Goal: Task Accomplishment & Management: Use online tool/utility

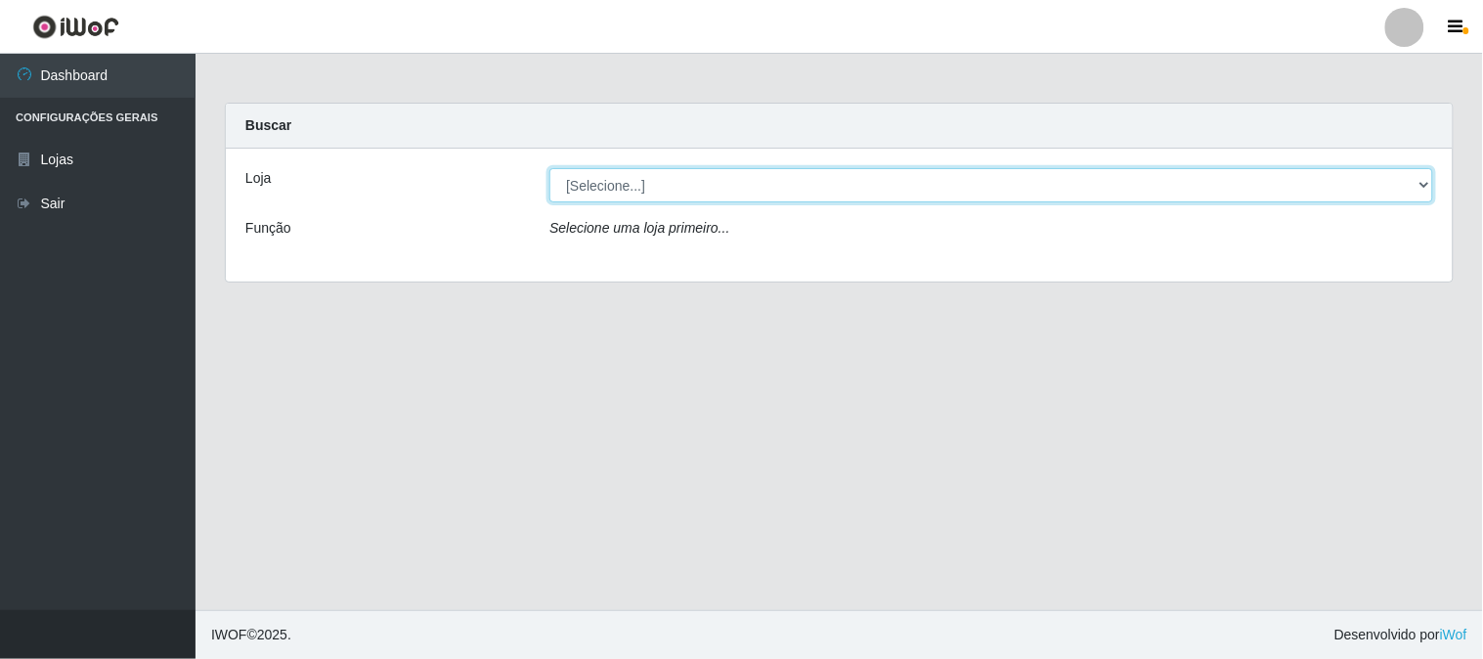
click at [1422, 184] on select "[Selecione...] Super Vilton" at bounding box center [990, 185] width 883 height 34
select select "379"
click at [549, 168] on select "[Selecione...] Super Vilton" at bounding box center [990, 185] width 883 height 34
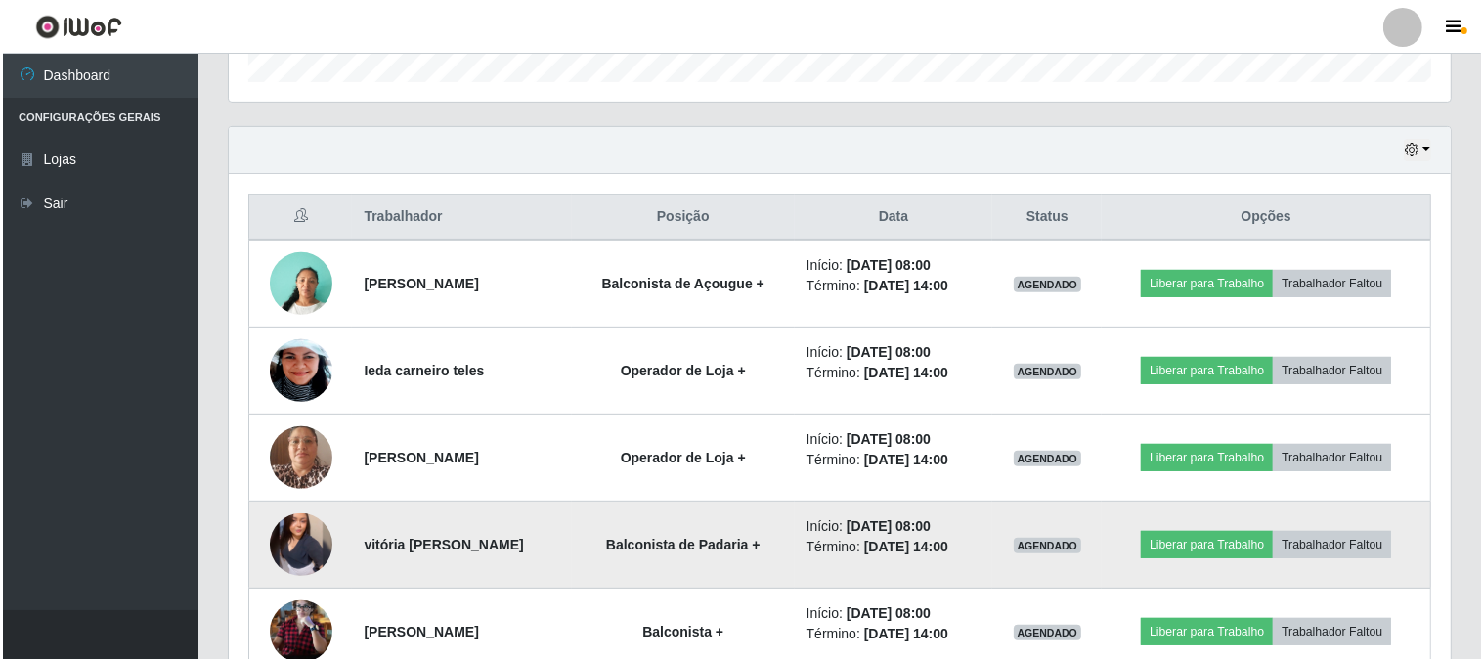
scroll to position [662, 0]
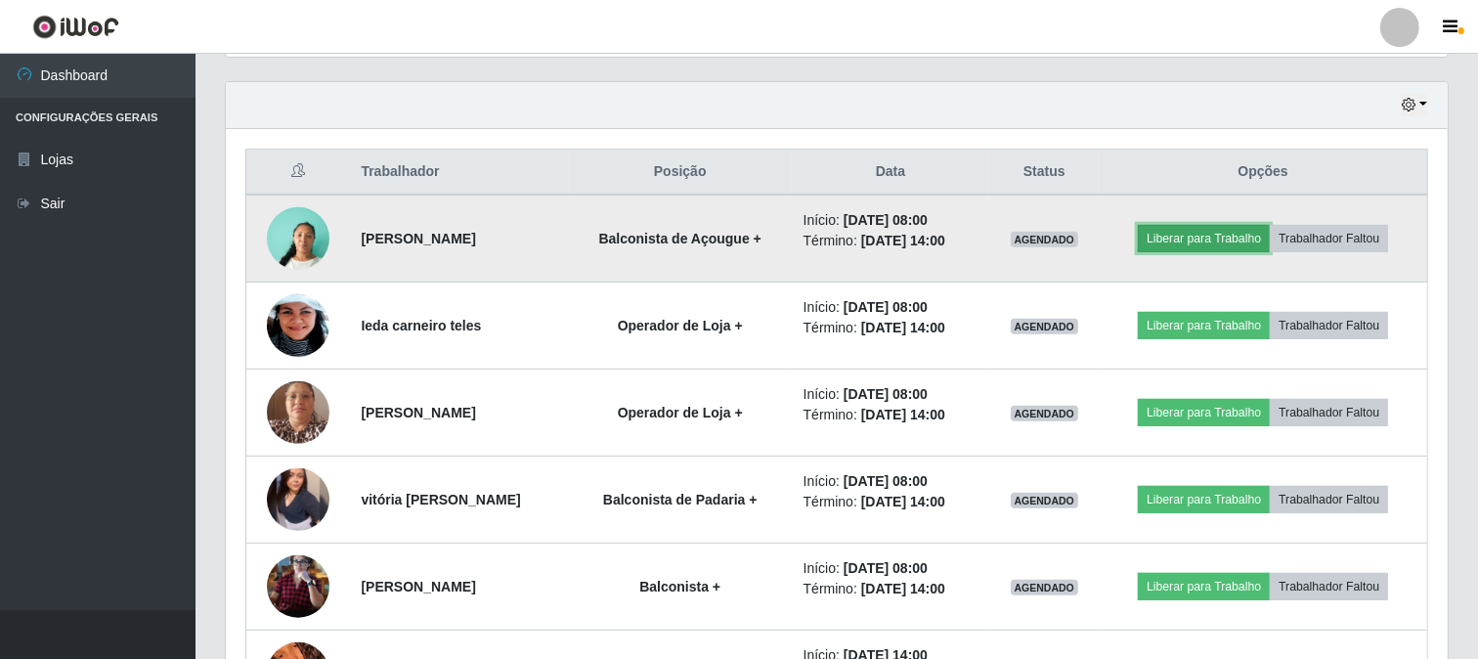
click at [1254, 239] on button "Liberar para Trabalho" at bounding box center [1204, 238] width 132 height 27
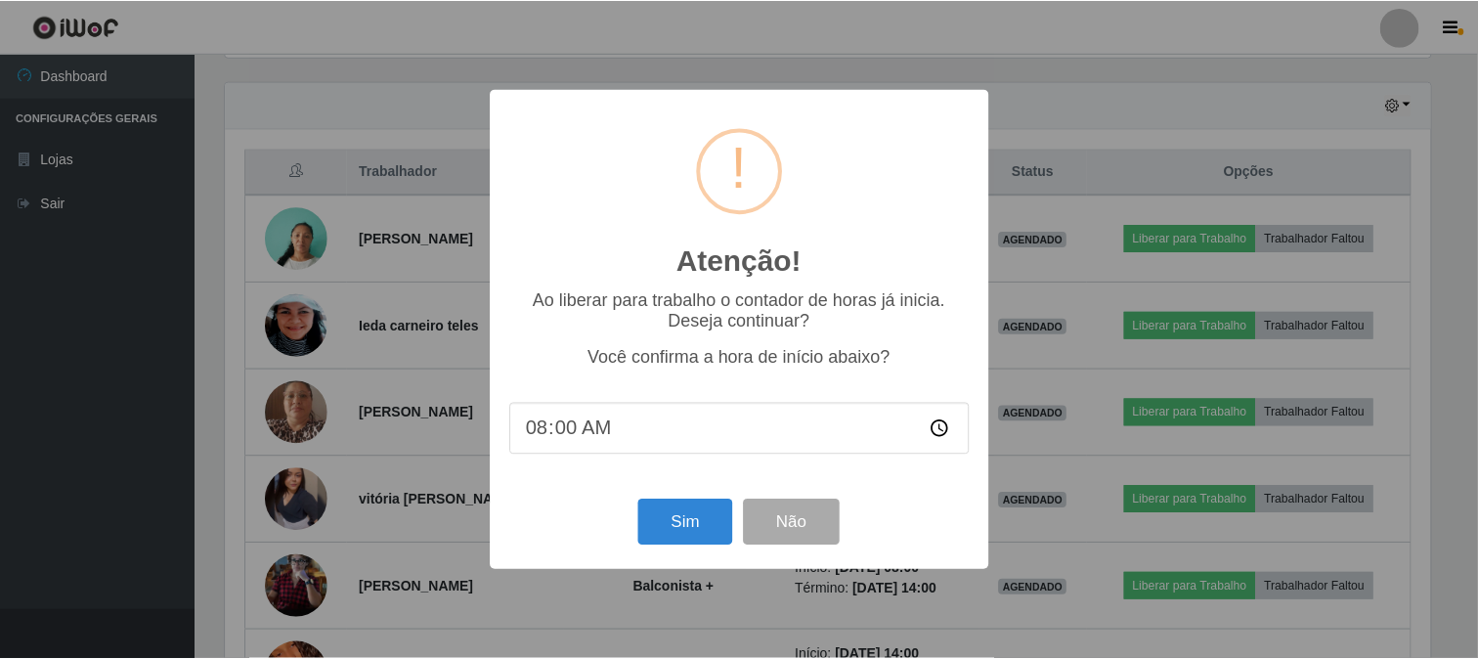
scroll to position [405, 1209]
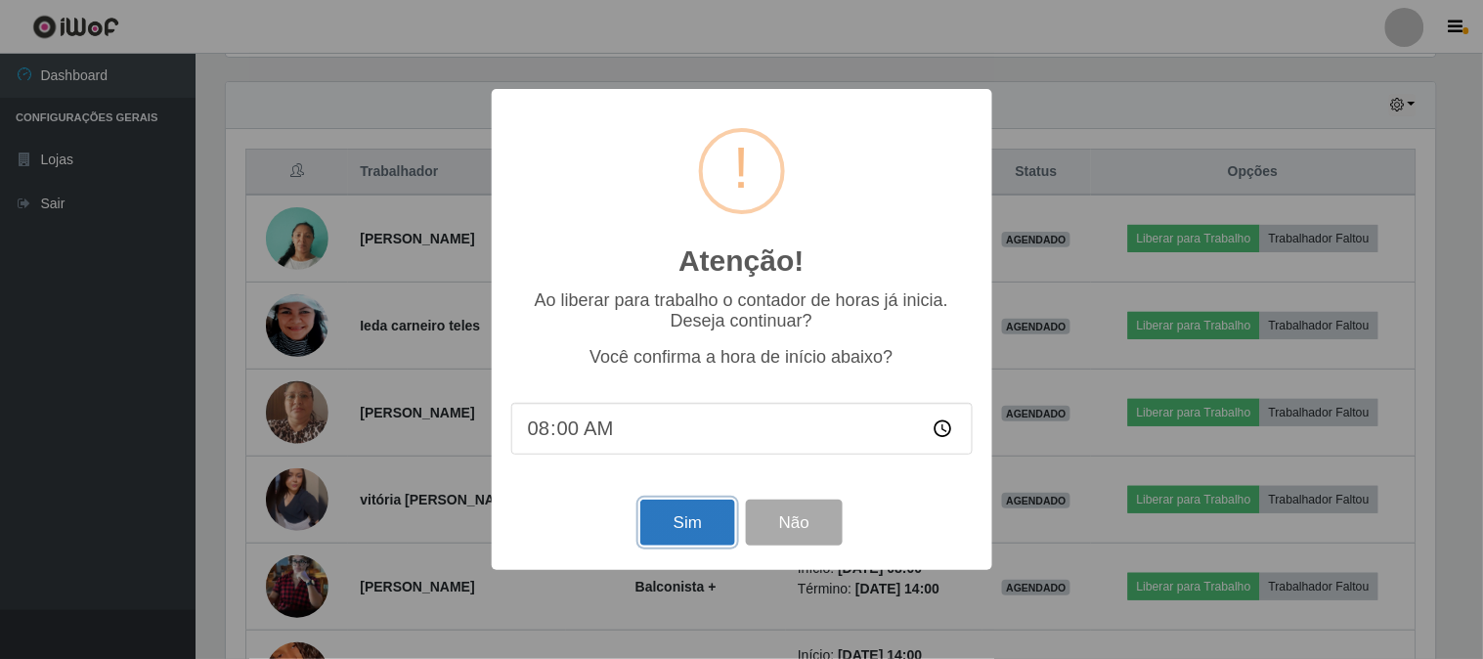
click at [679, 520] on button "Sim" at bounding box center [687, 522] width 95 height 46
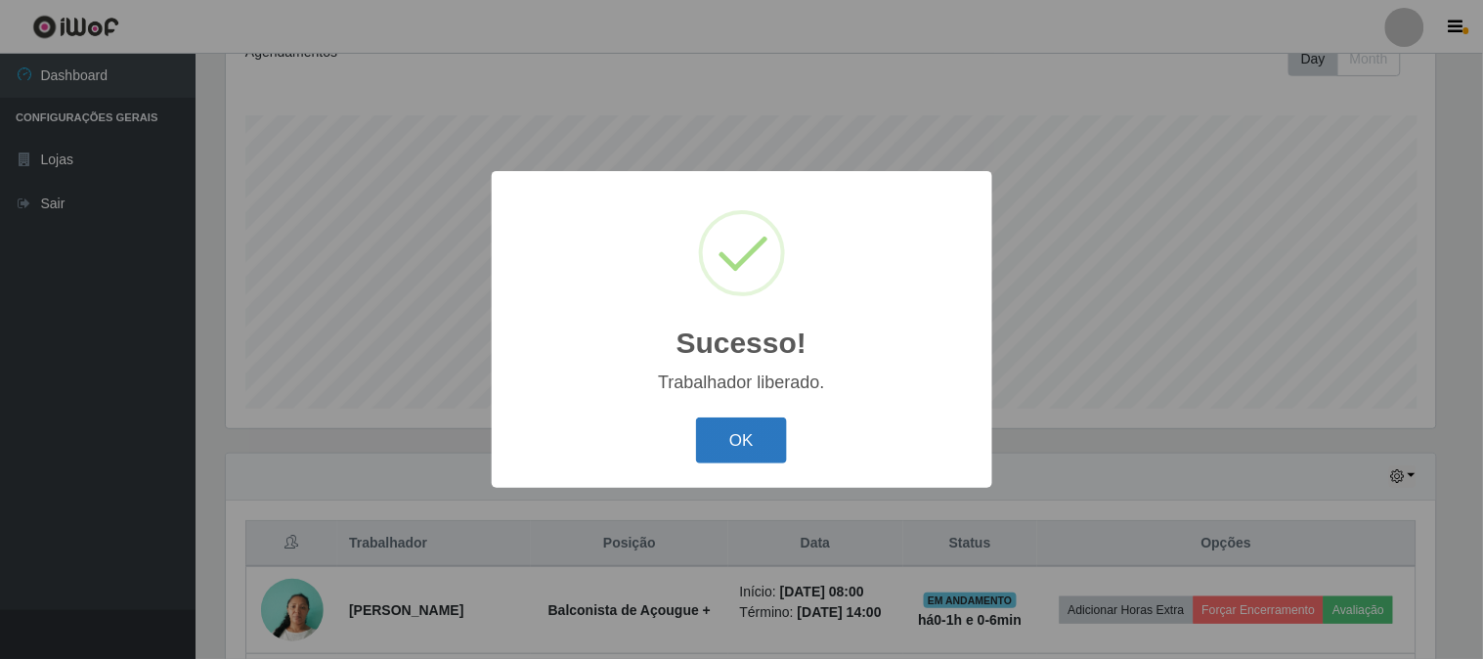
click at [714, 452] on button "OK" at bounding box center [741, 440] width 91 height 46
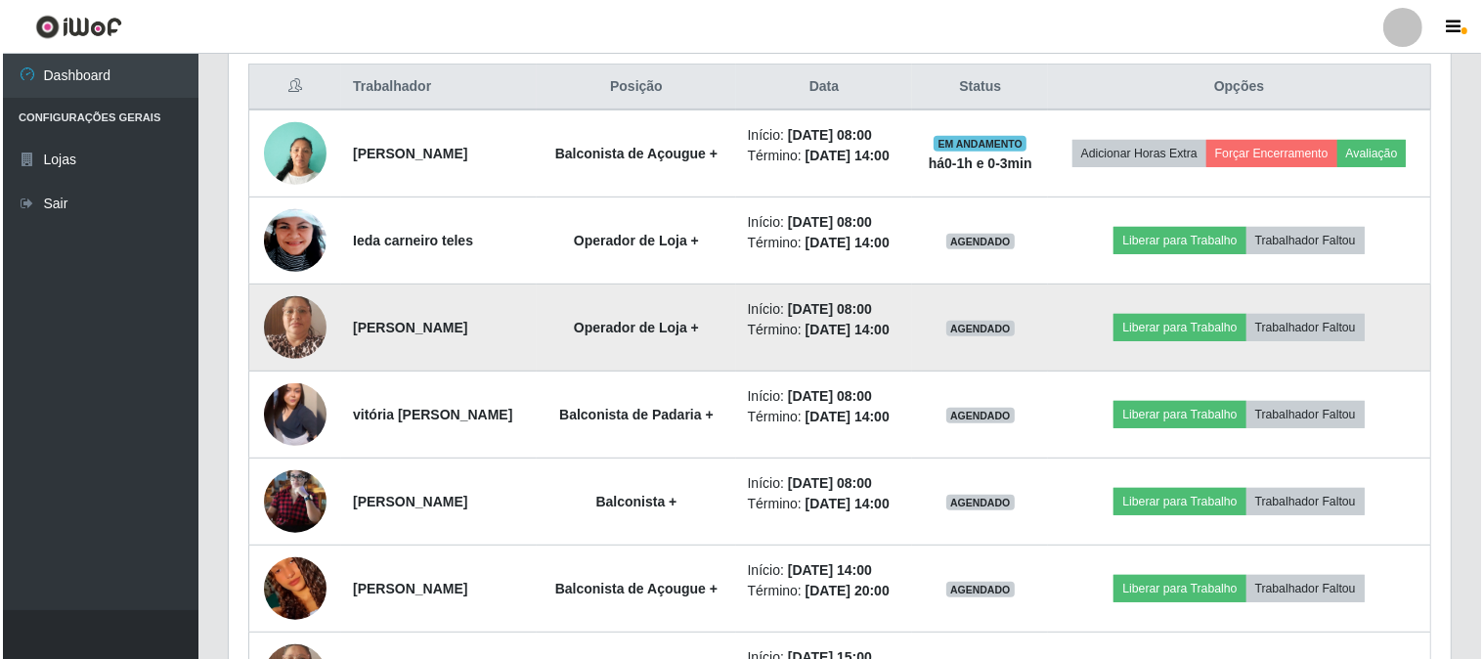
scroll to position [772, 0]
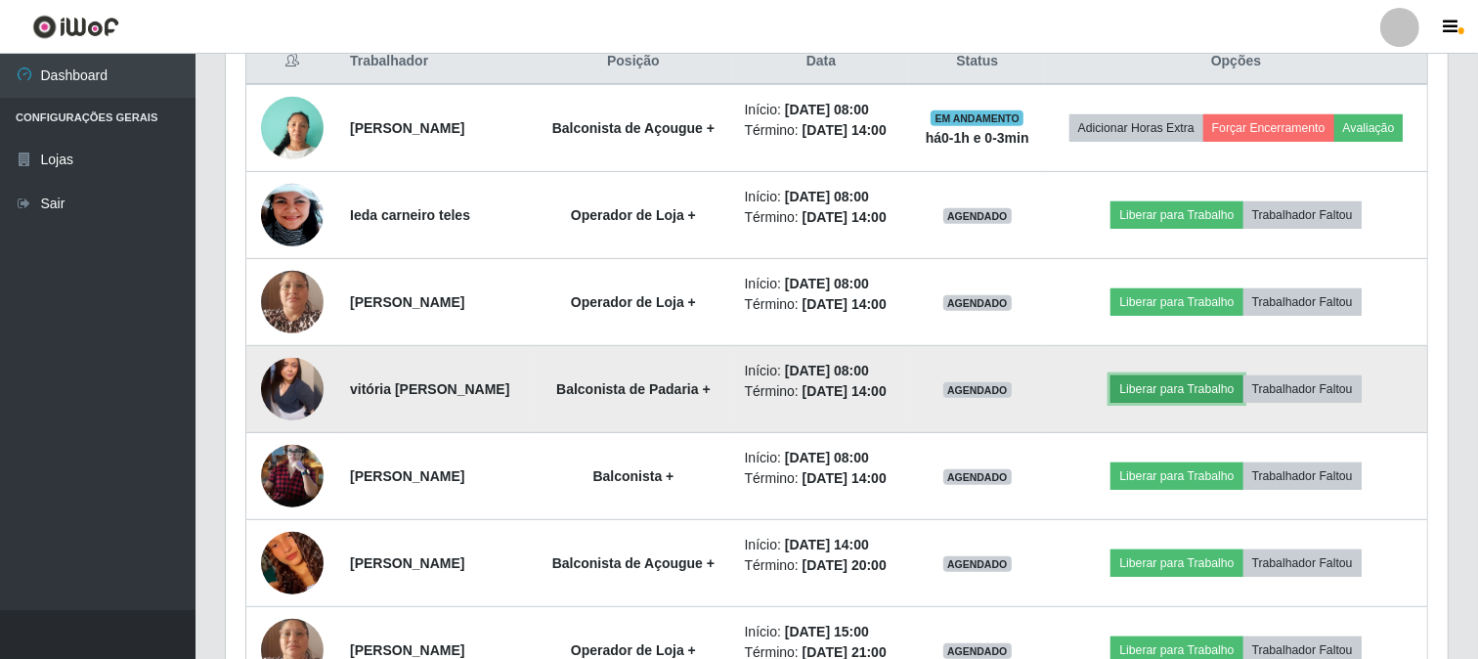
click at [1168, 403] on button "Liberar para Trabalho" at bounding box center [1176, 388] width 132 height 27
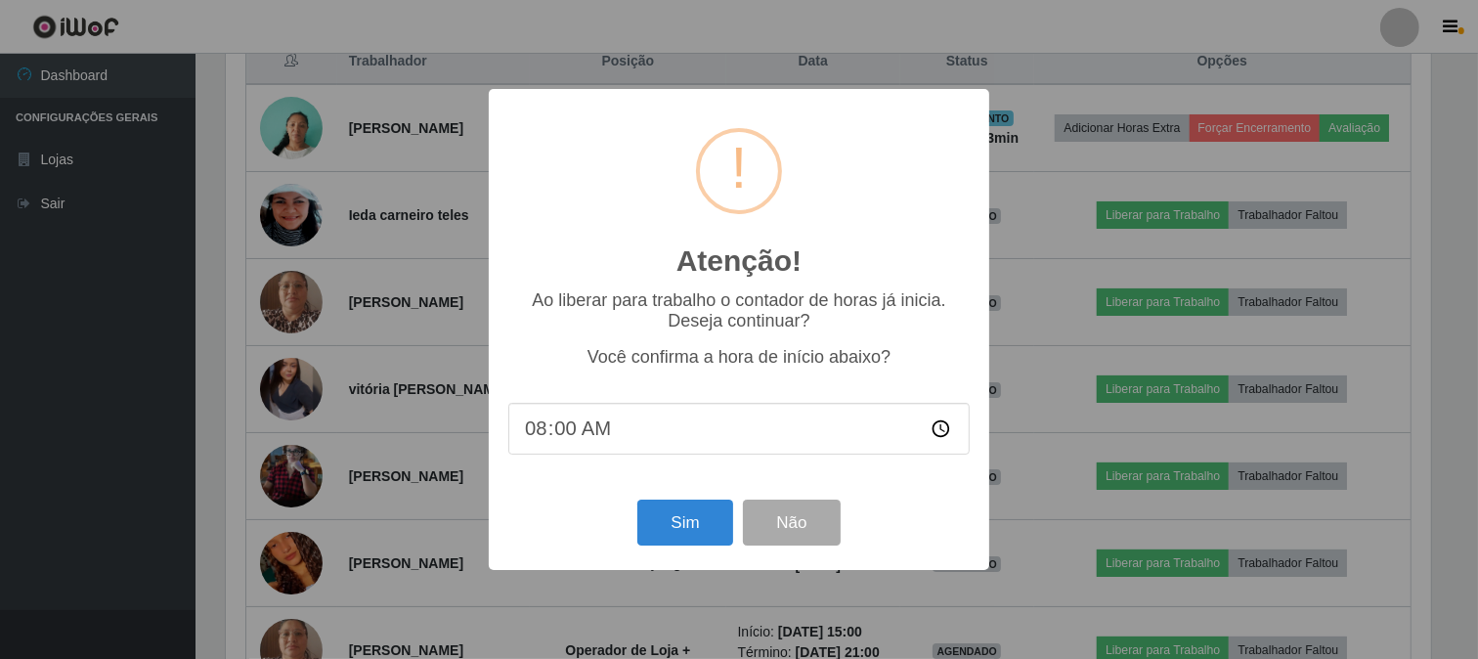
scroll to position [405, 1209]
click at [681, 528] on button "Sim" at bounding box center [687, 522] width 95 height 46
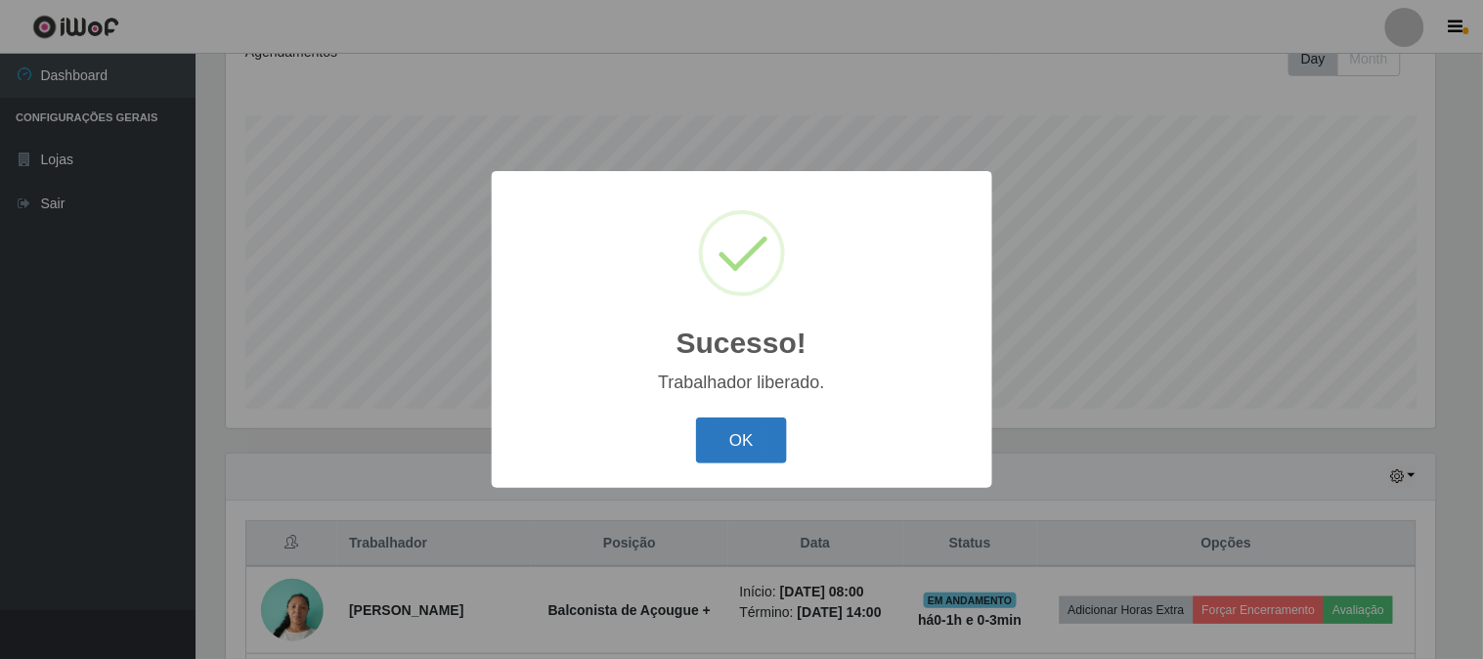
click at [776, 451] on button "OK" at bounding box center [741, 440] width 91 height 46
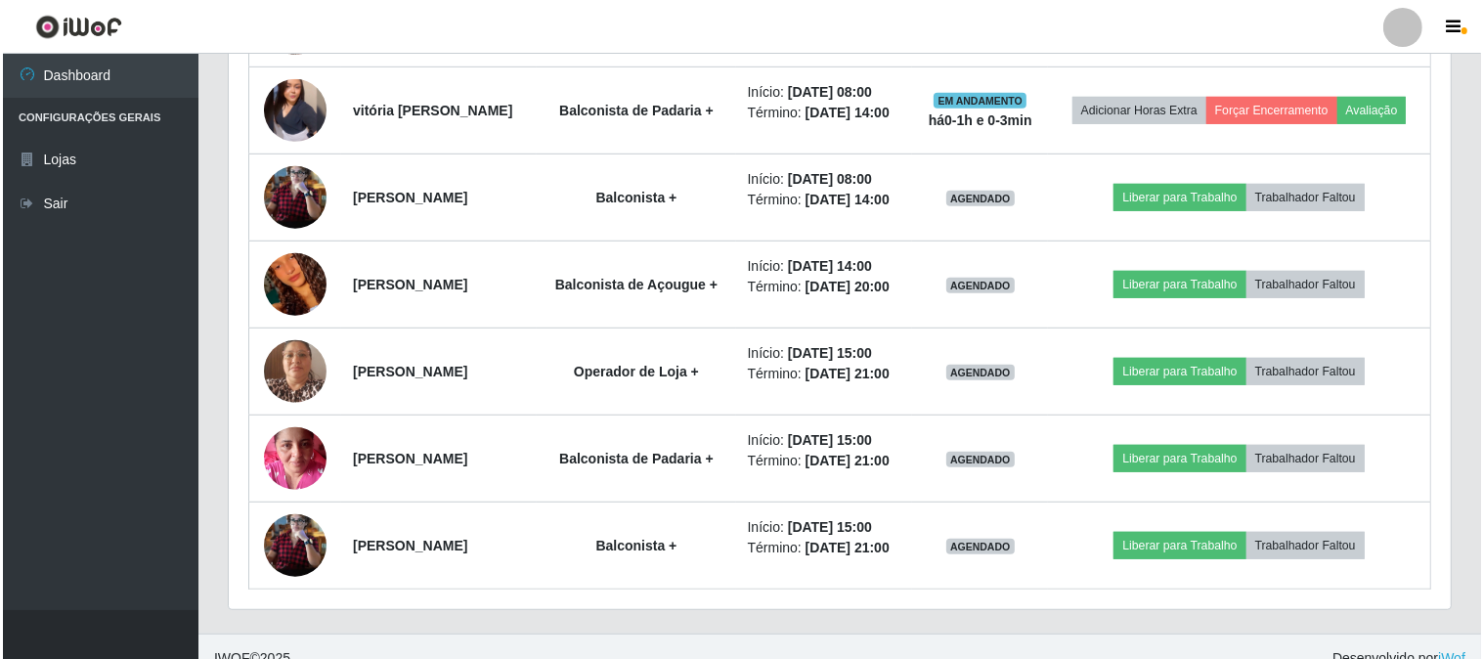
scroll to position [1159, 0]
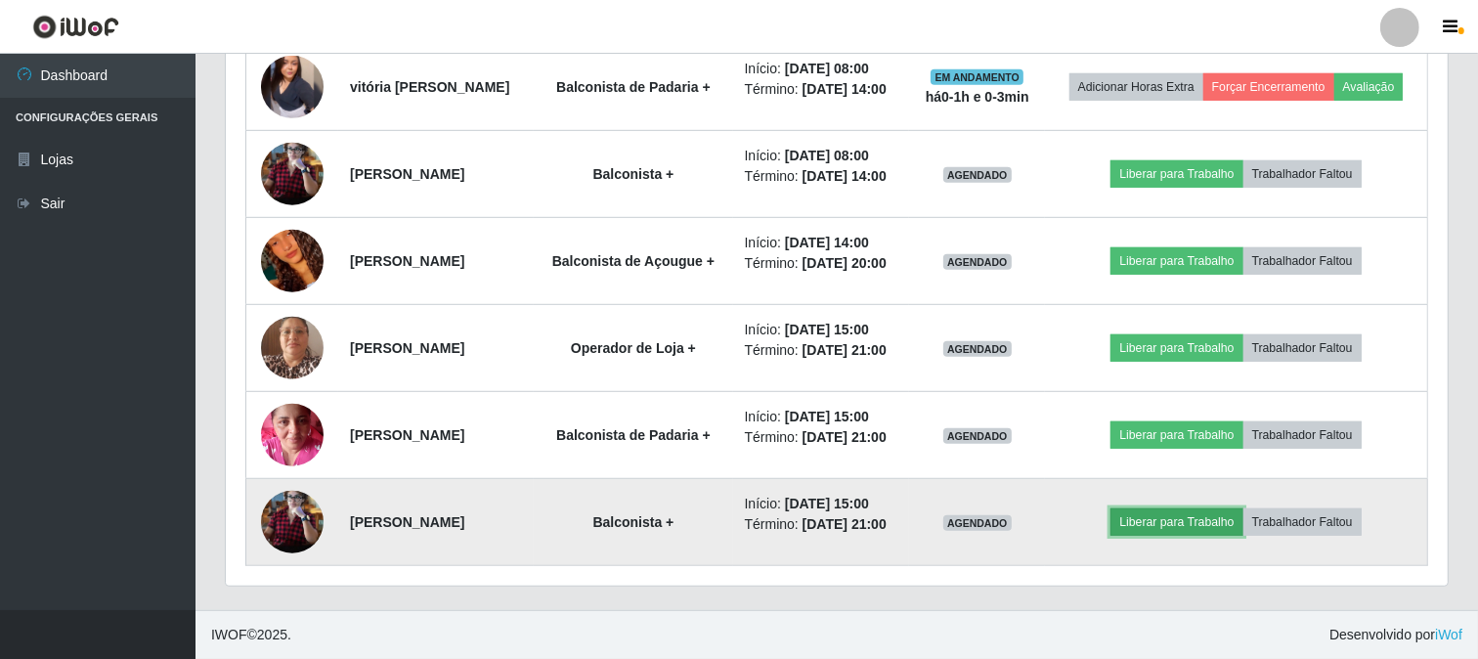
click at [1170, 536] on button "Liberar para Trabalho" at bounding box center [1176, 521] width 132 height 27
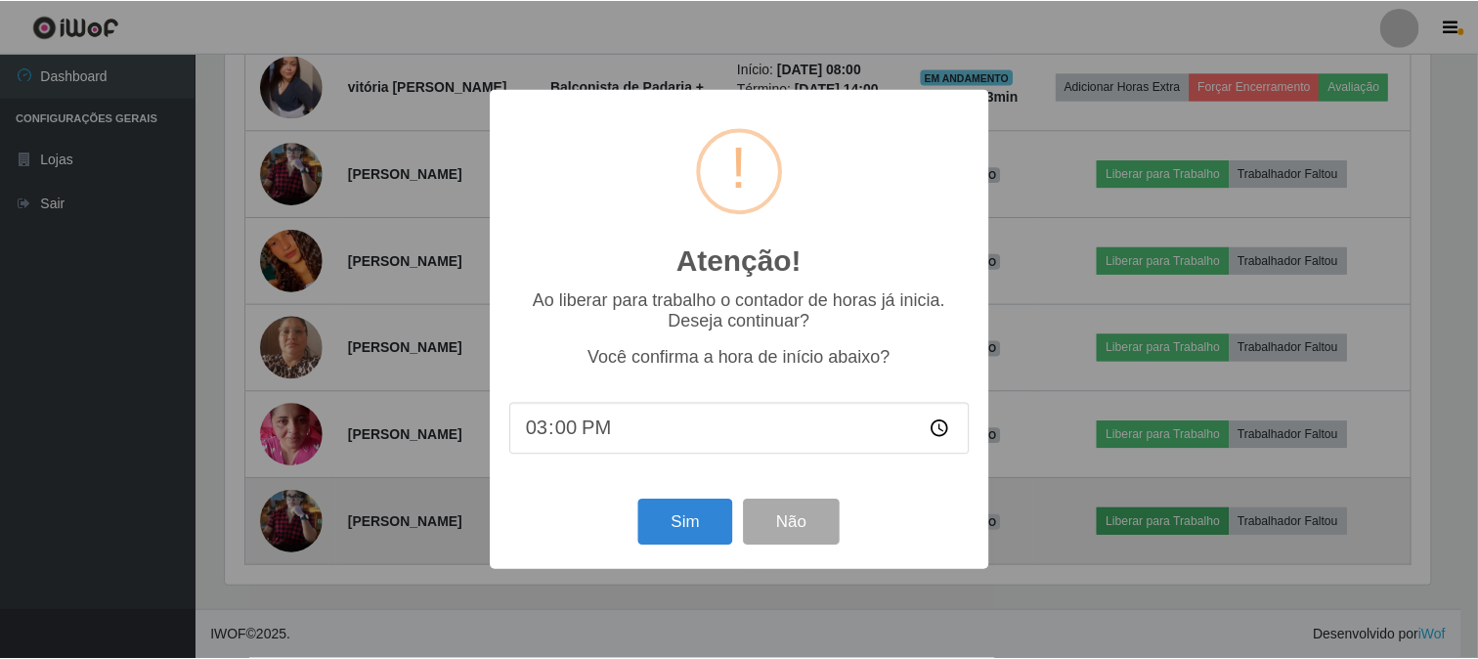
scroll to position [405, 1209]
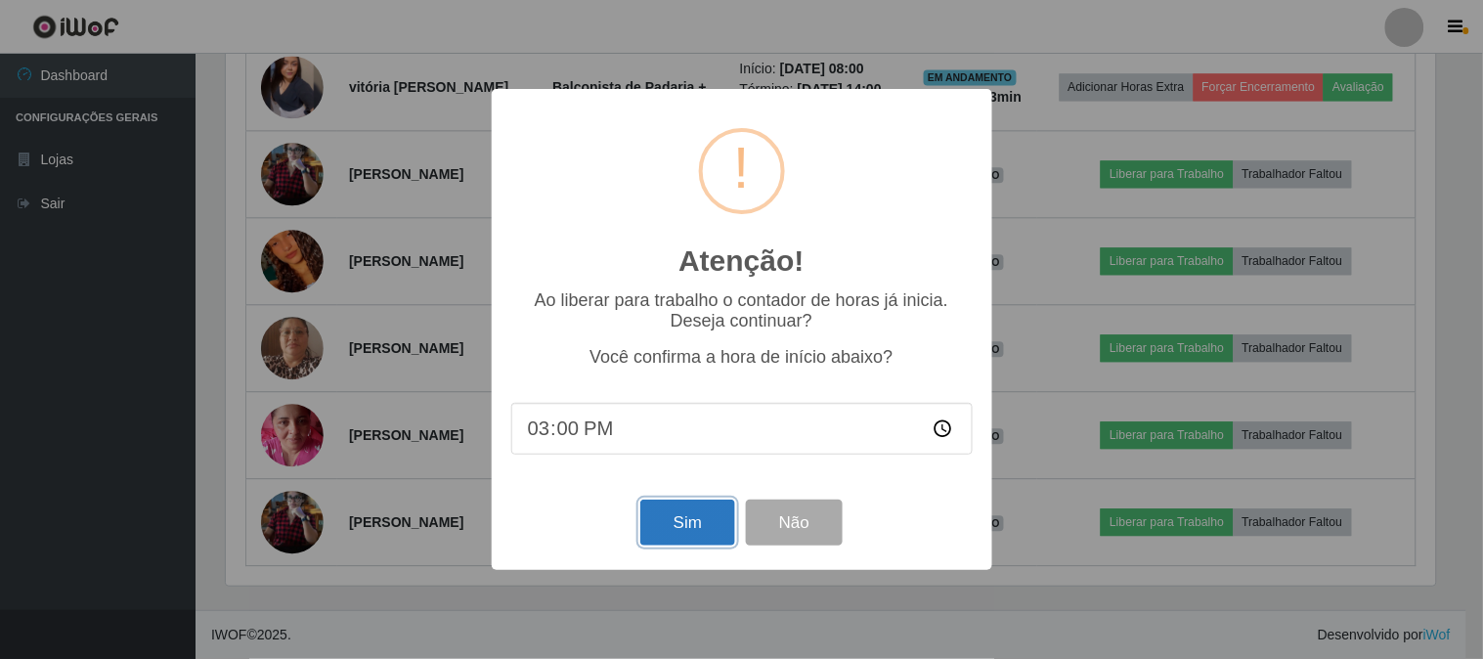
click at [692, 515] on button "Sim" at bounding box center [687, 522] width 95 height 46
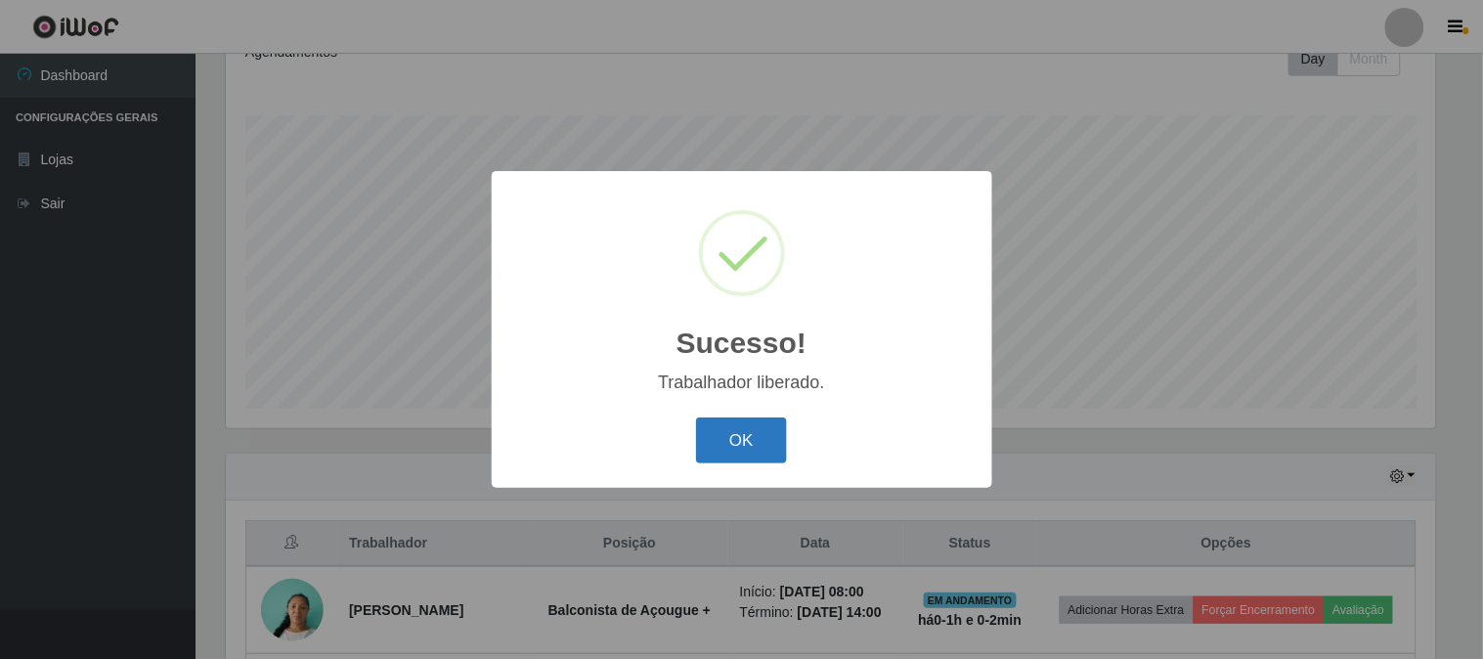
click at [700, 457] on button "OK" at bounding box center [741, 440] width 91 height 46
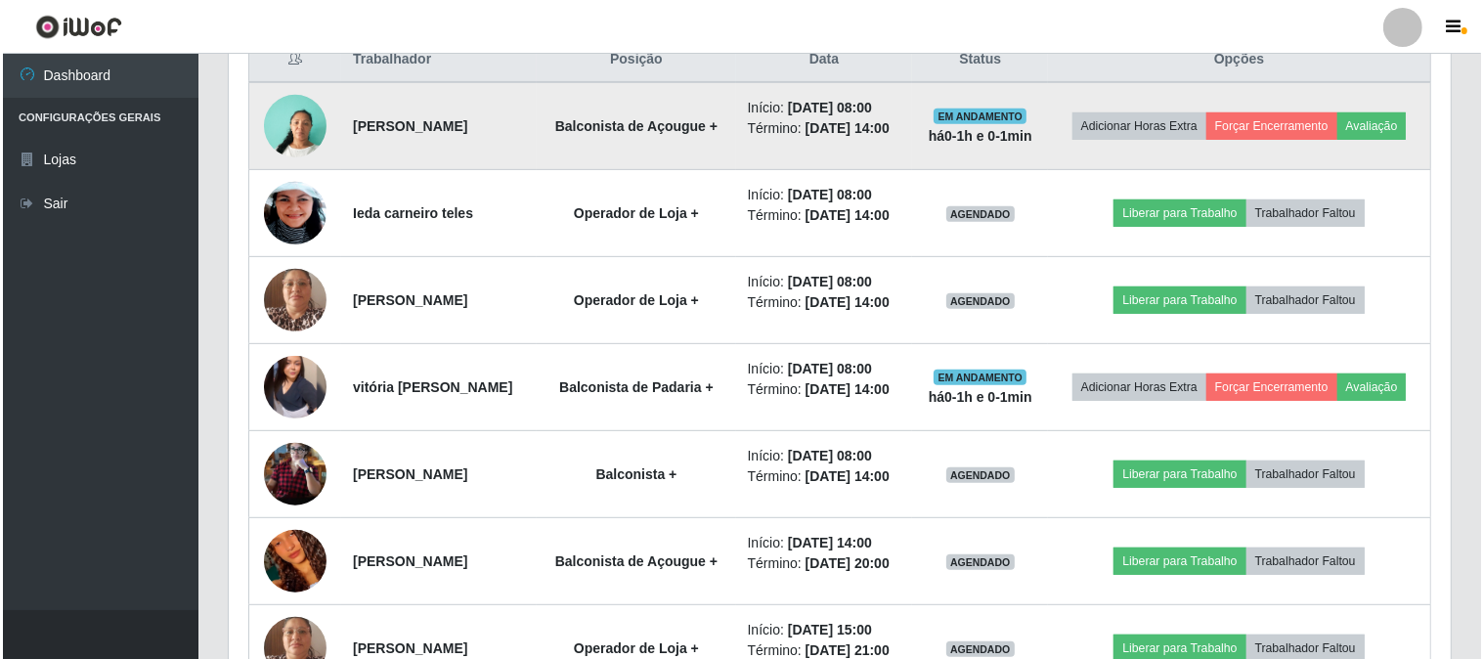
scroll to position [834, 0]
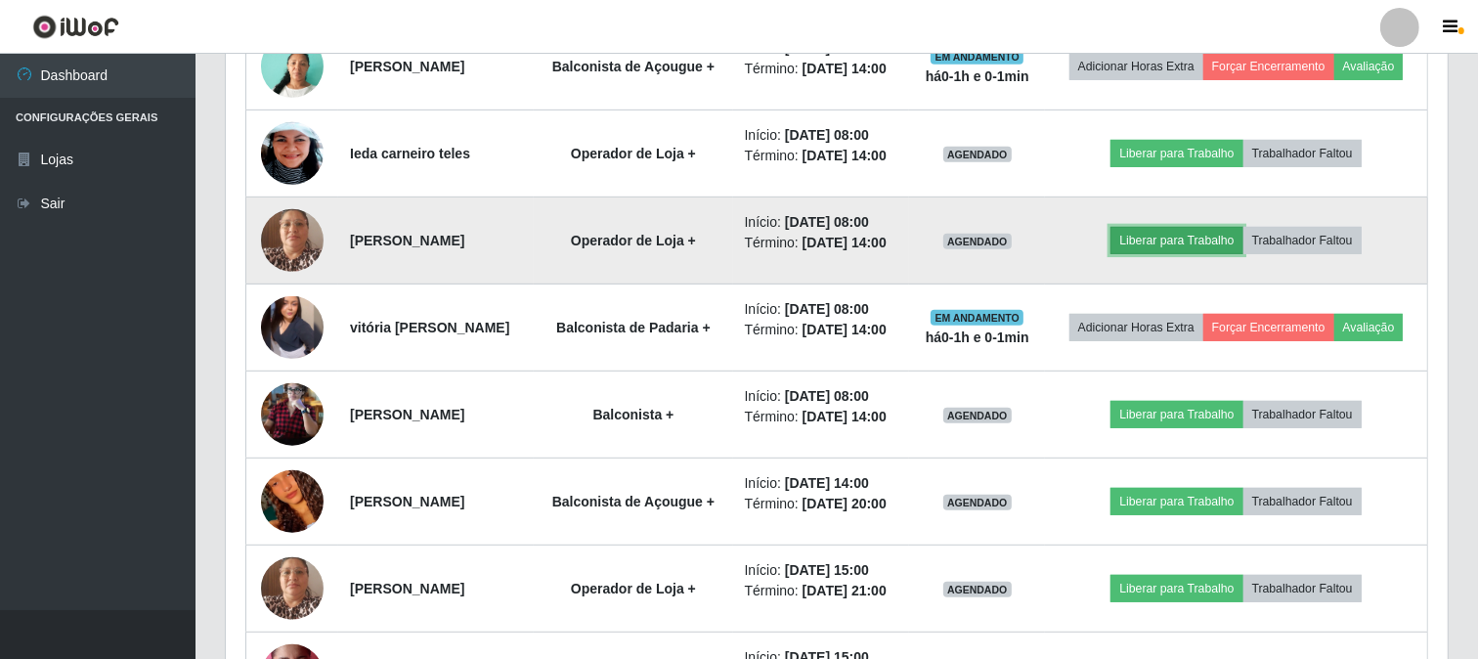
click at [1220, 254] on button "Liberar para Trabalho" at bounding box center [1176, 240] width 132 height 27
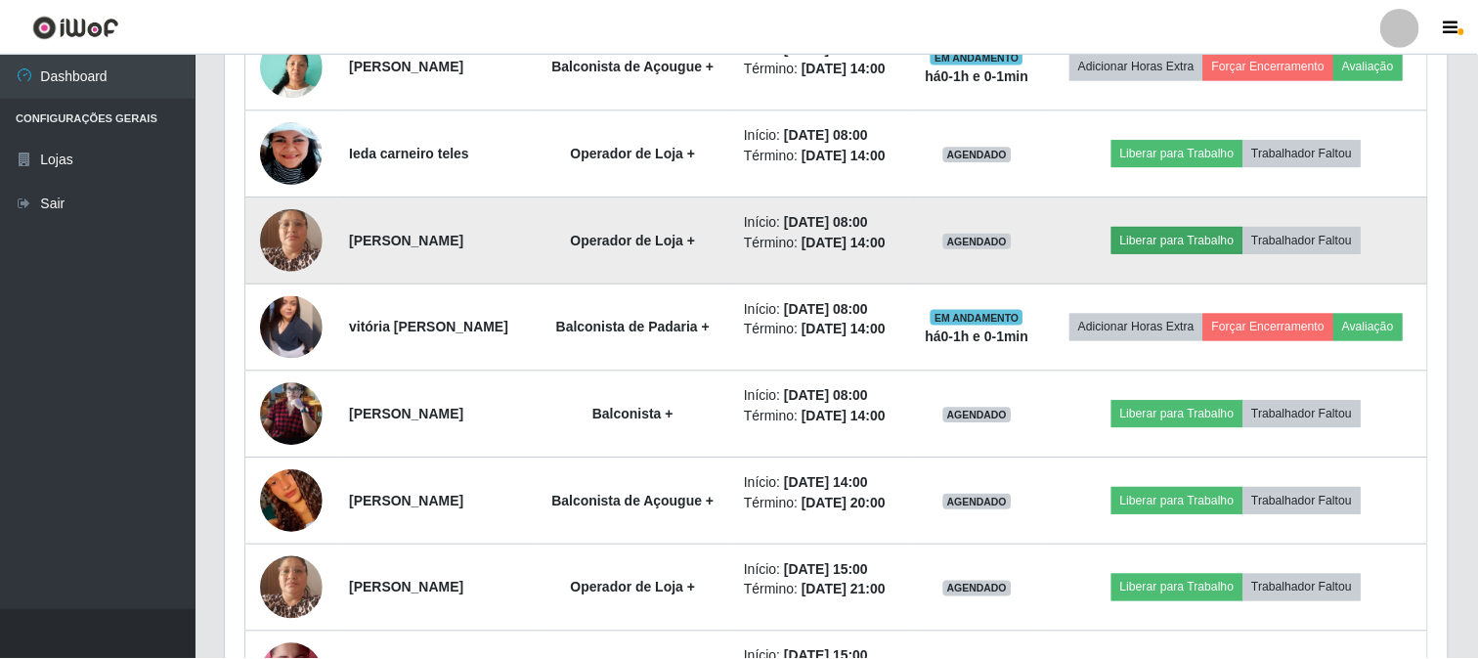
scroll to position [405, 1209]
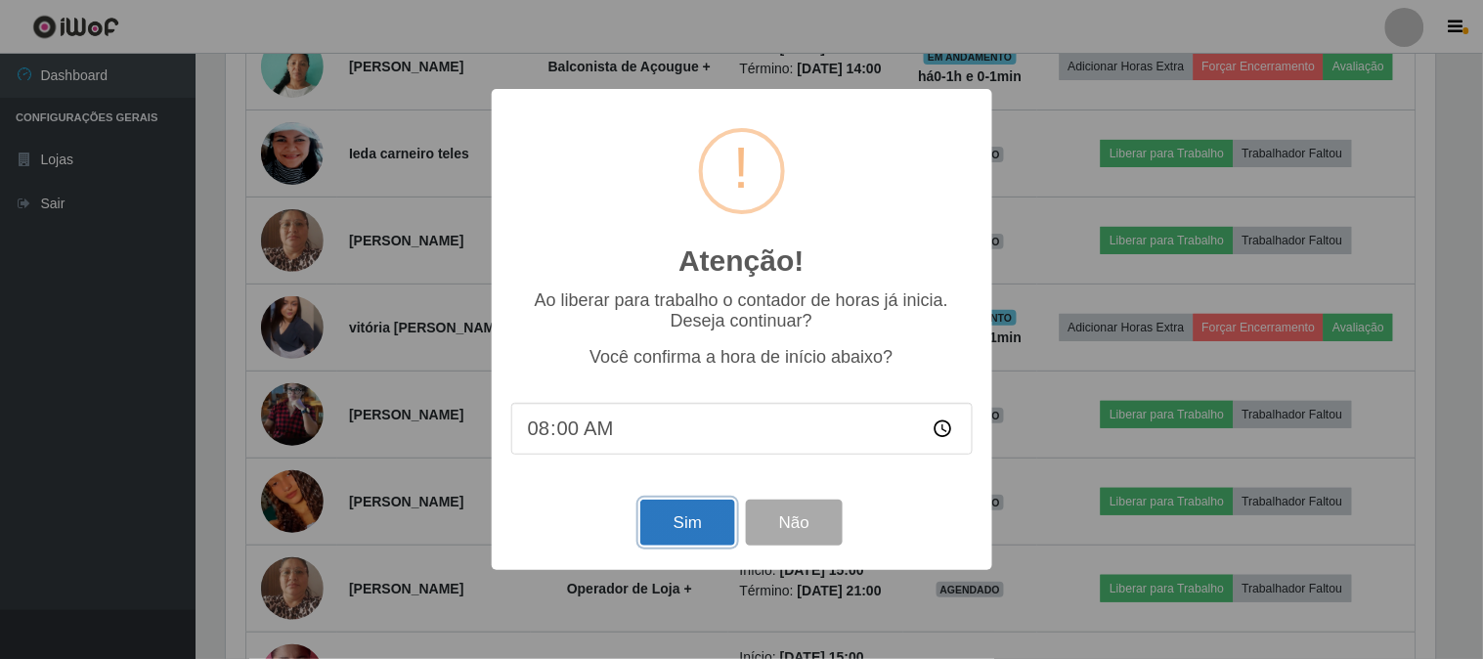
click at [687, 519] on button "Sim" at bounding box center [687, 522] width 95 height 46
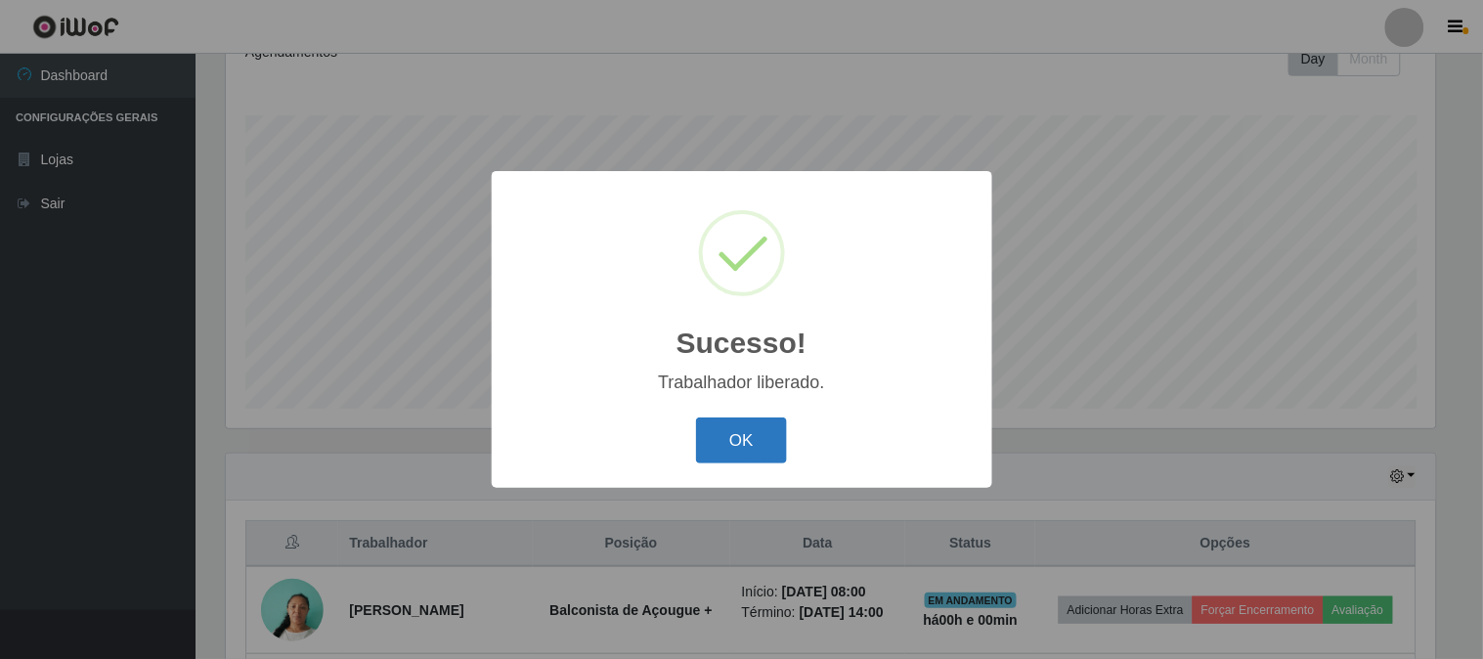
click at [739, 427] on button "OK" at bounding box center [741, 440] width 91 height 46
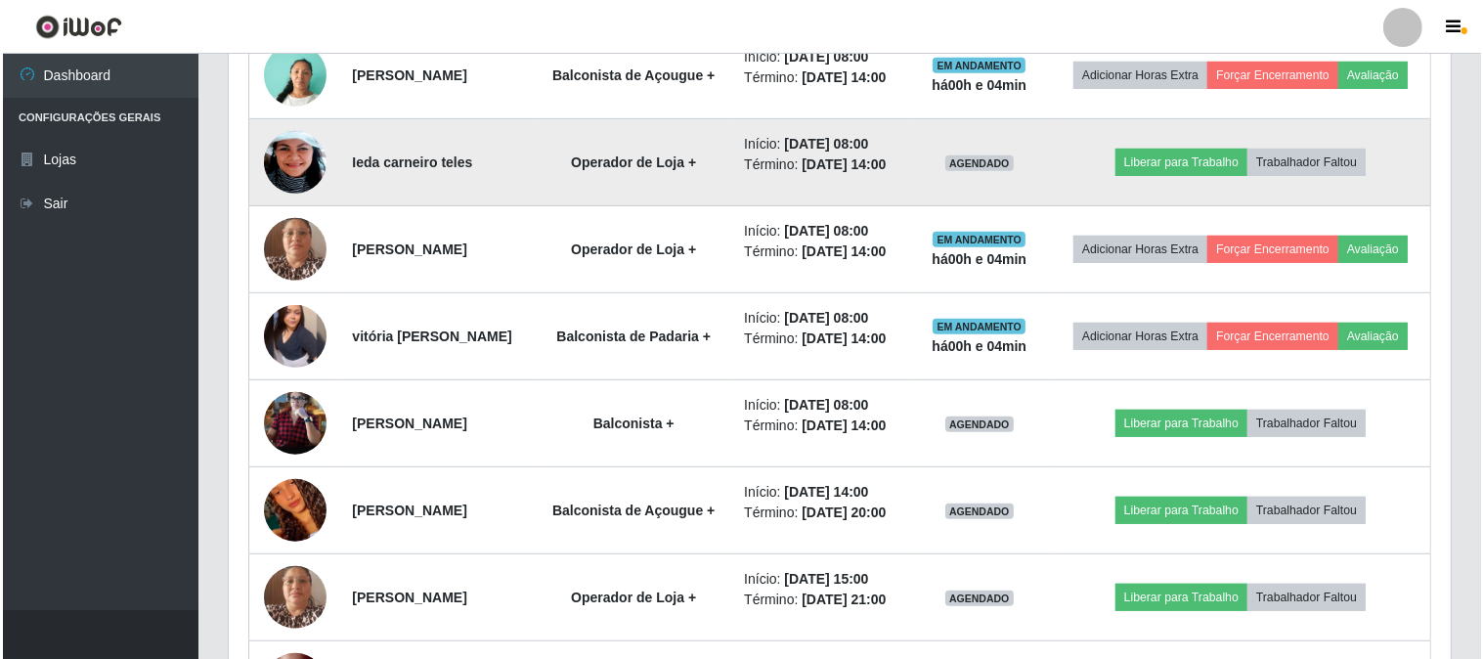
scroll to position [834, 0]
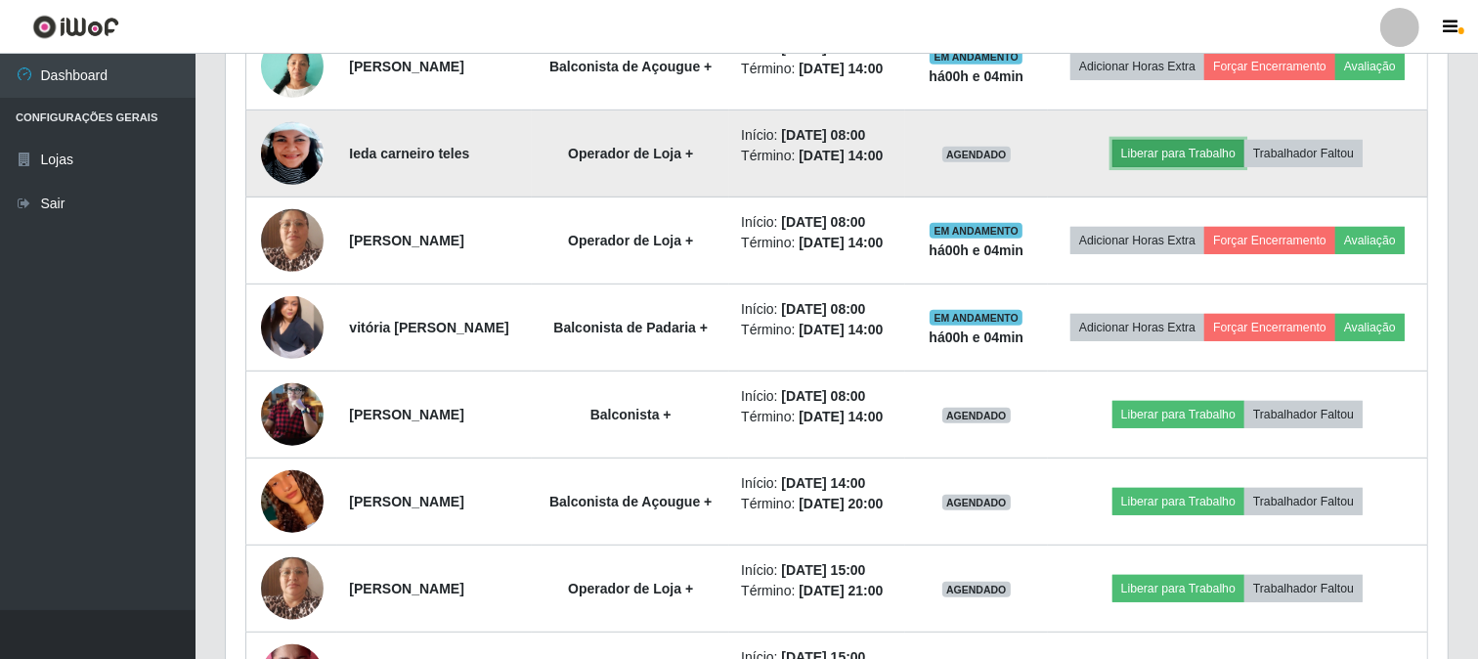
click at [1202, 167] on button "Liberar para Trabalho" at bounding box center [1178, 153] width 132 height 27
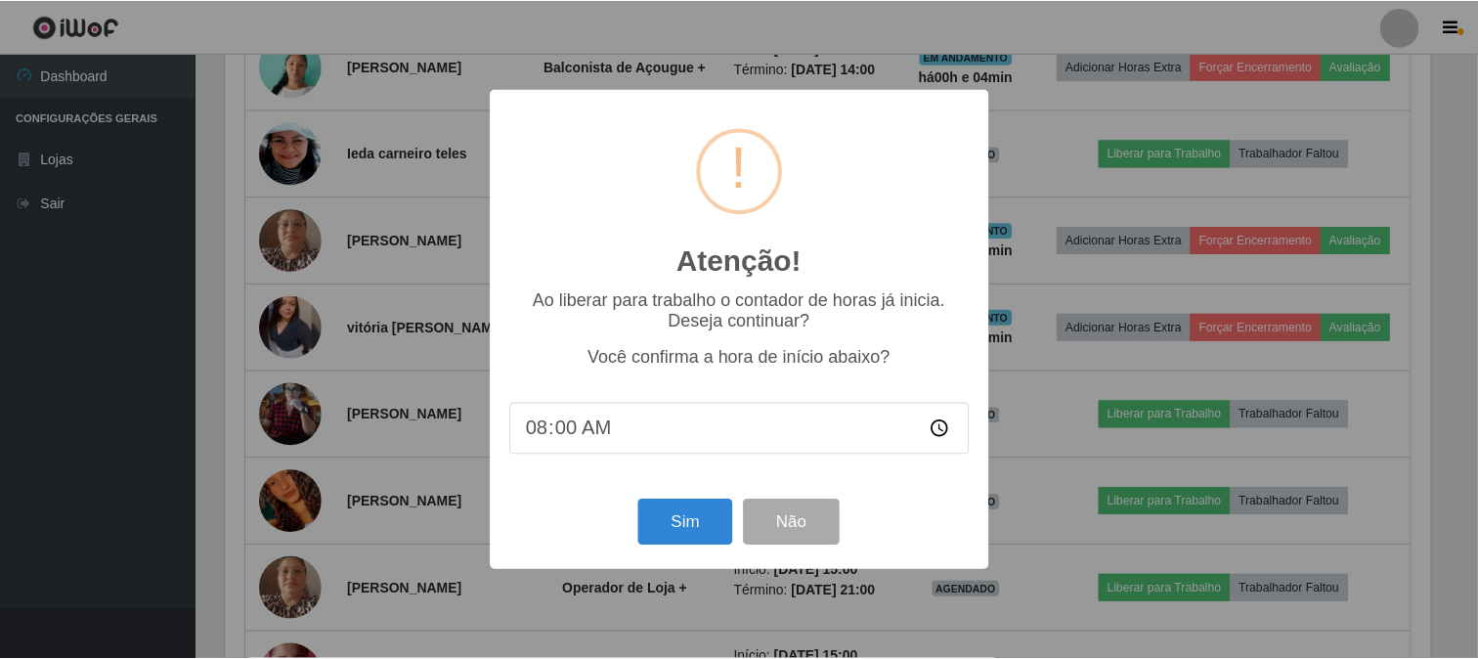
scroll to position [405, 1209]
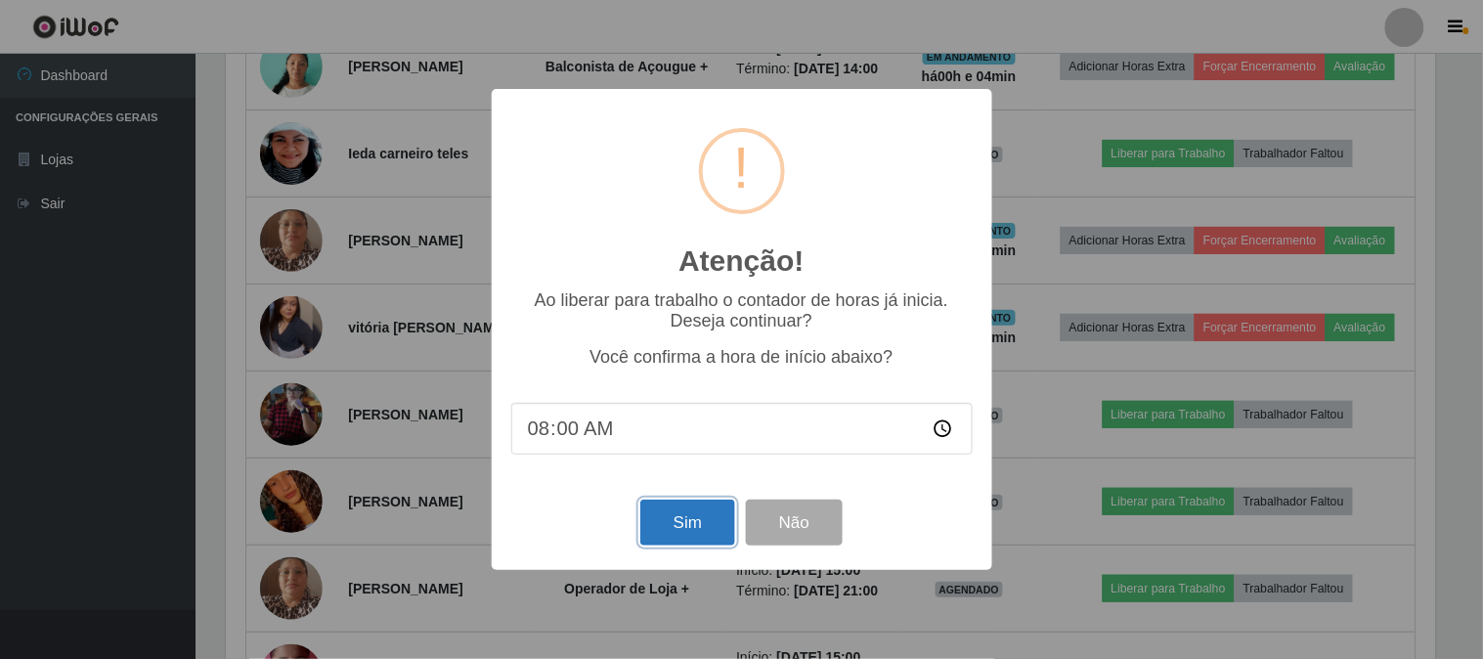
click at [713, 508] on button "Sim" at bounding box center [687, 522] width 95 height 46
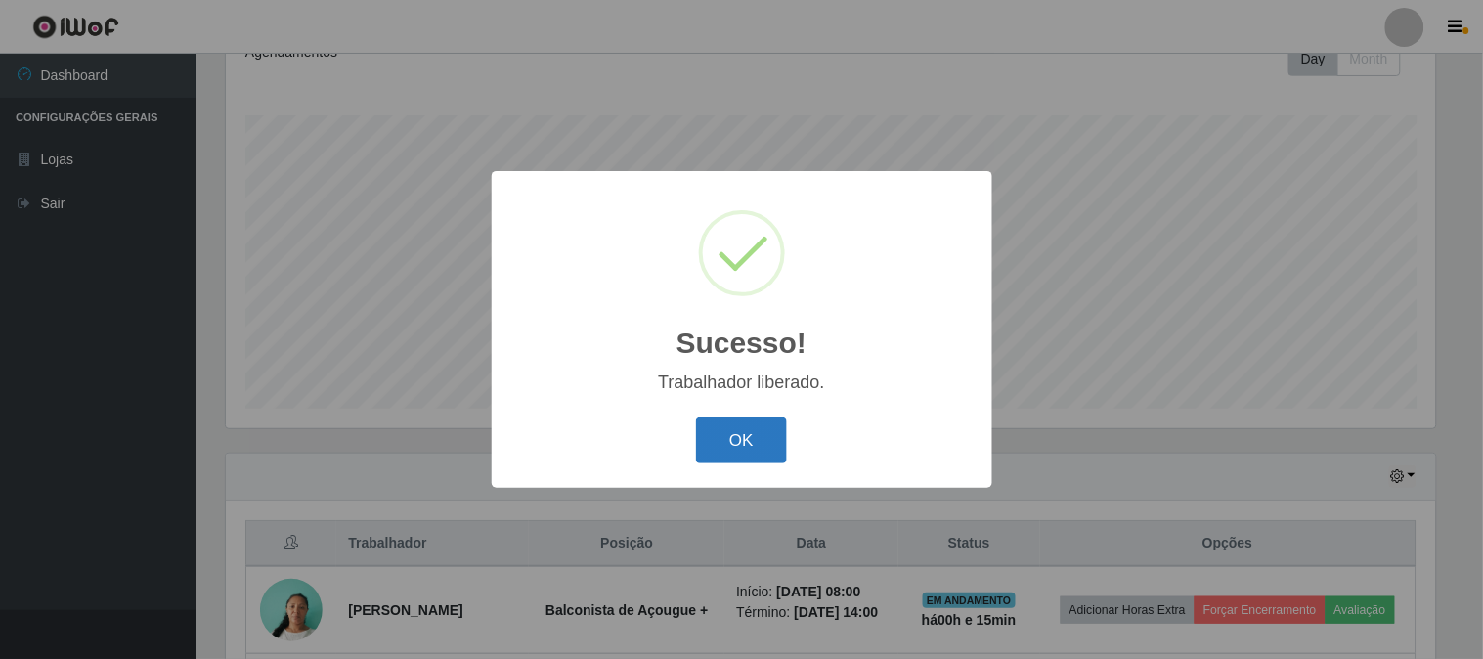
click at [778, 443] on button "OK" at bounding box center [741, 440] width 91 height 46
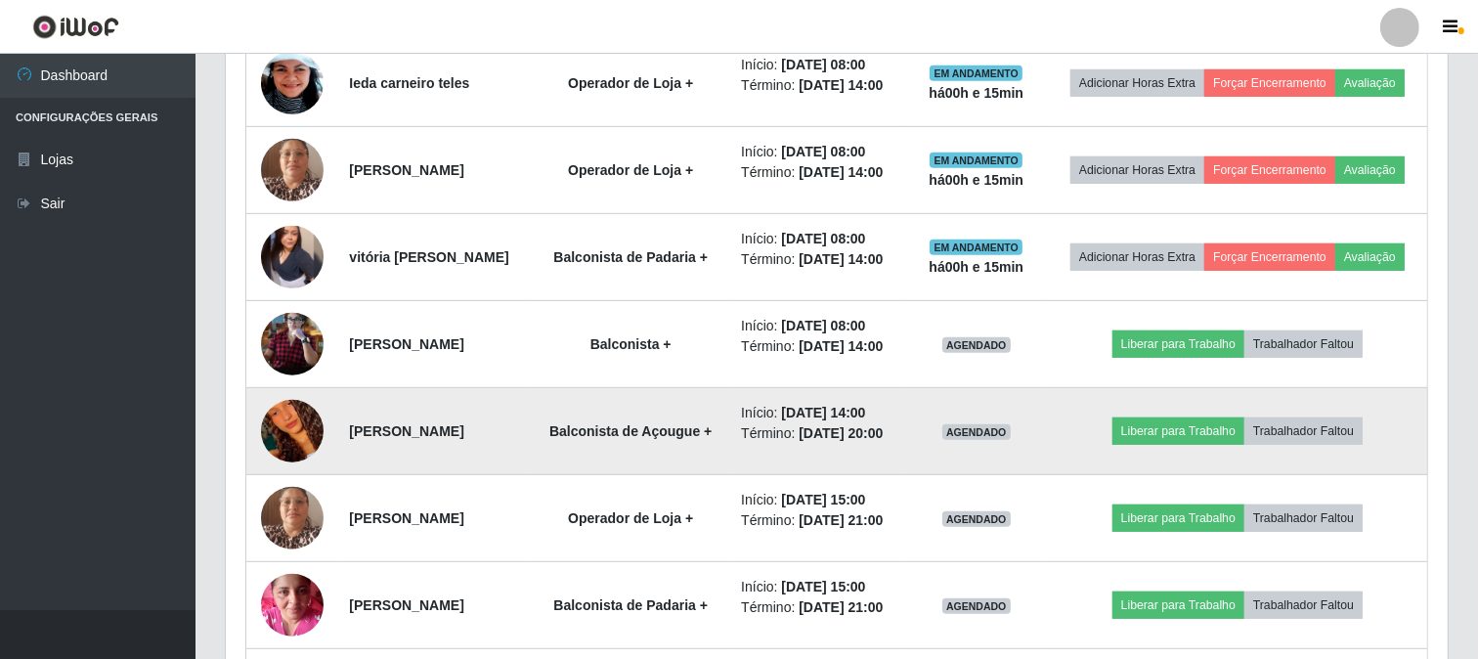
scroll to position [942, 0]
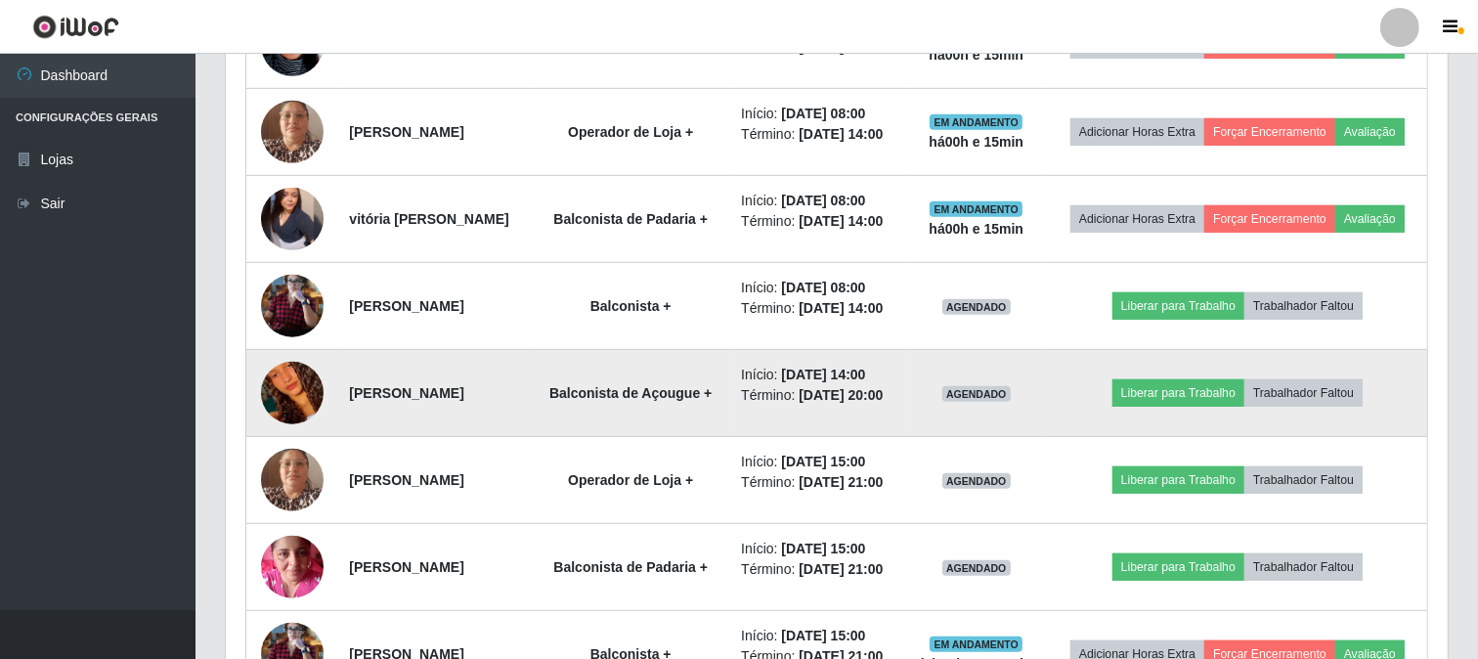
click at [299, 449] on img at bounding box center [292, 392] width 63 height 111
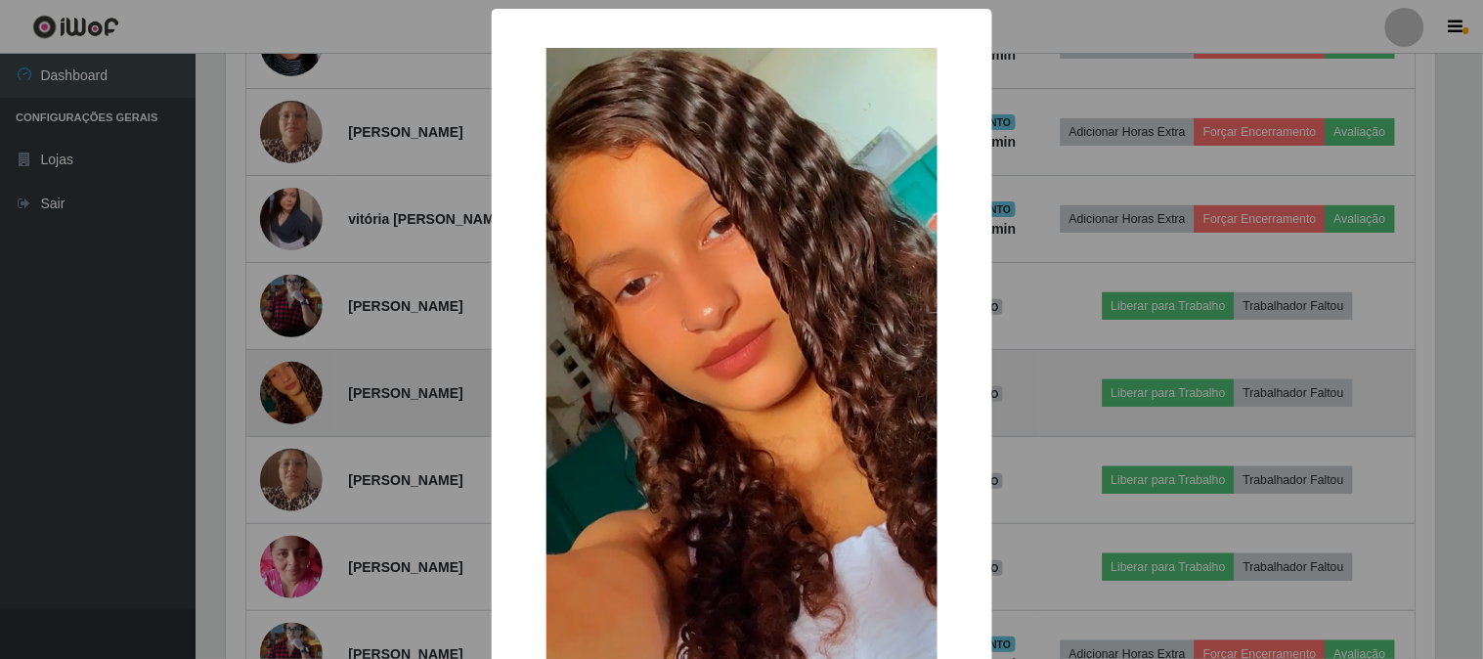
click at [299, 480] on div "× OK Cancel" at bounding box center [741, 329] width 1483 height 659
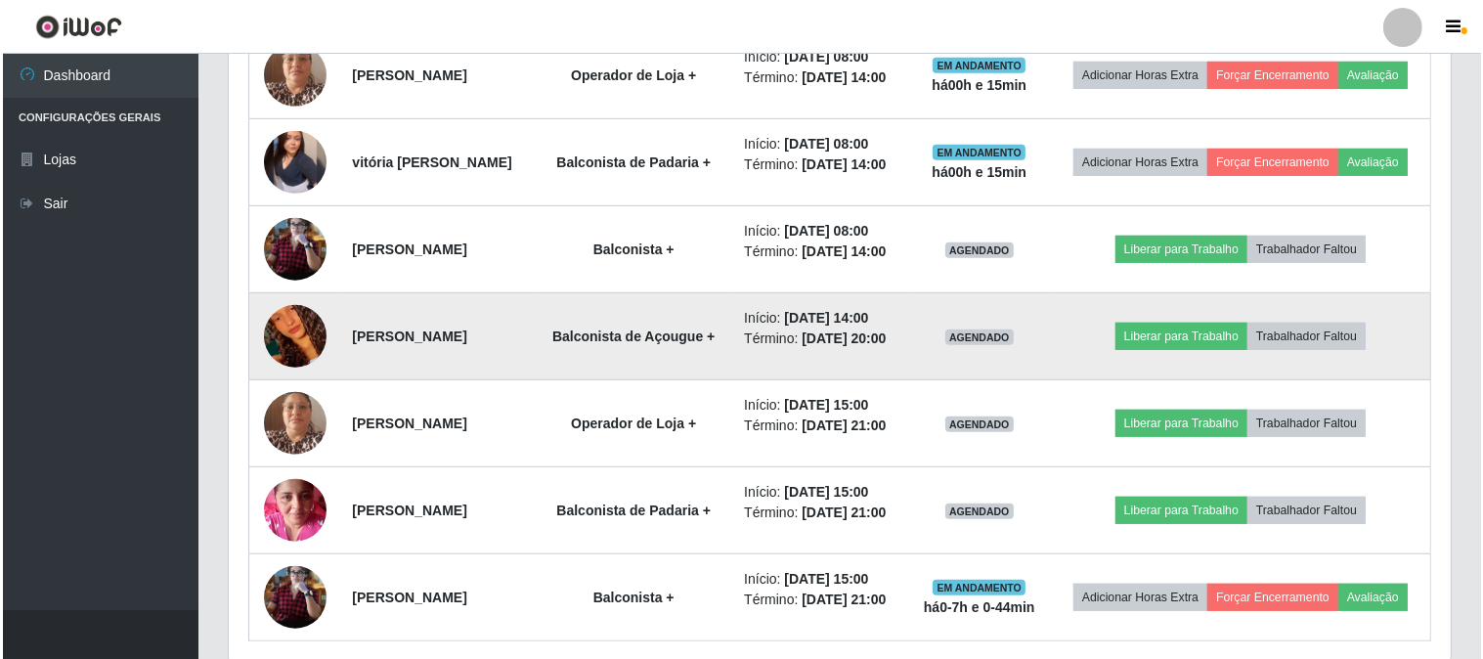
scroll to position [1051, 0]
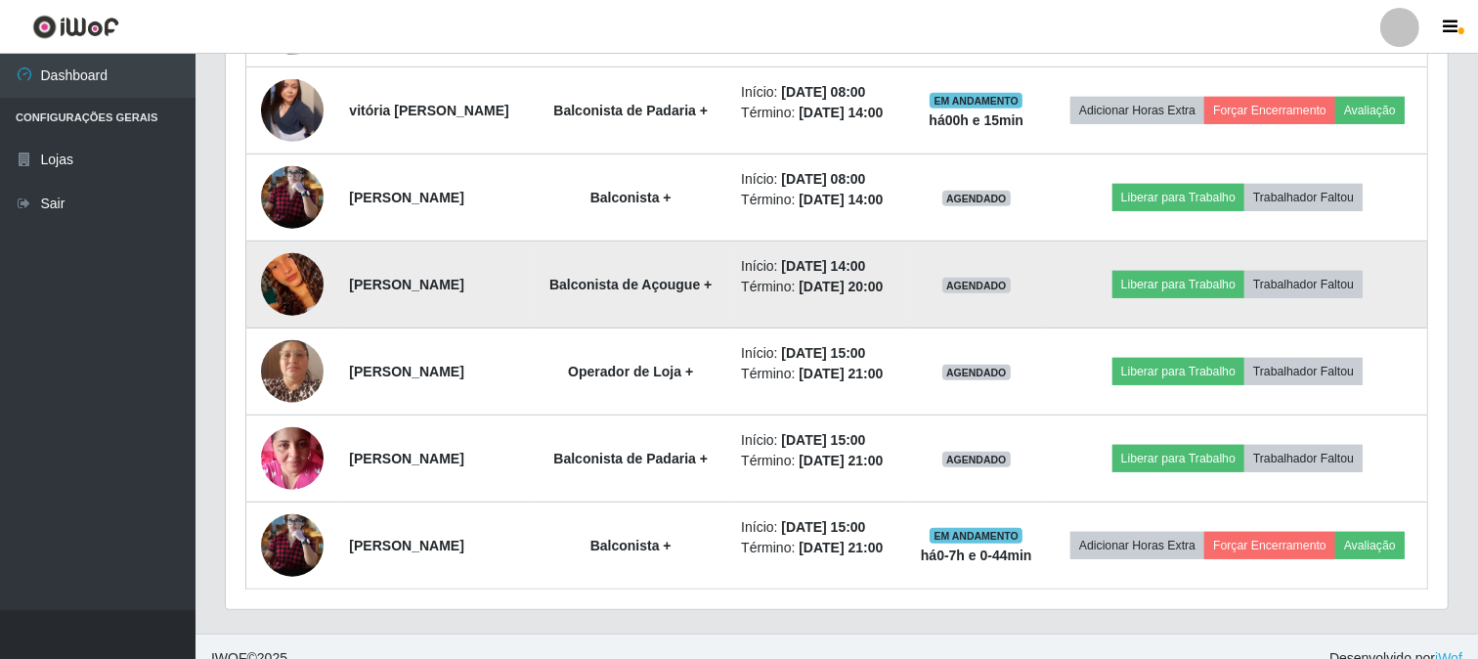
click at [299, 427] on img at bounding box center [292, 371] width 63 height 111
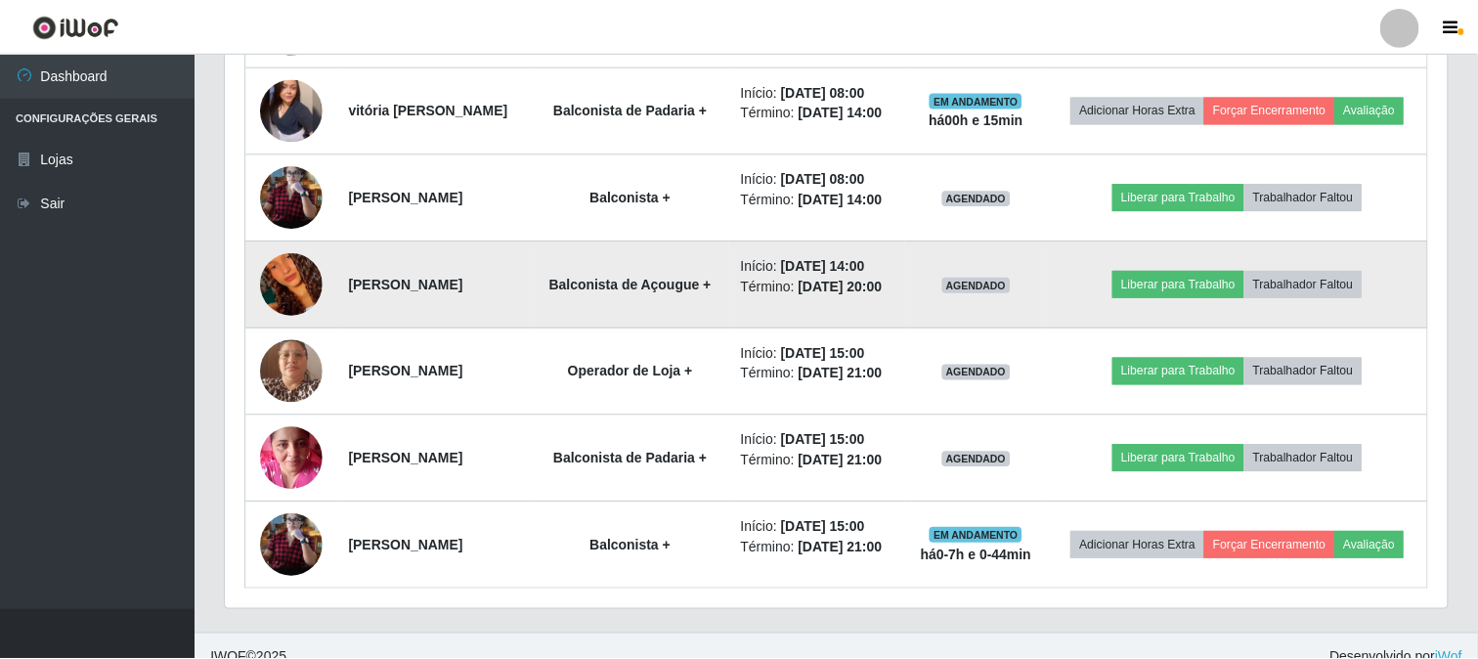
scroll to position [405, 1209]
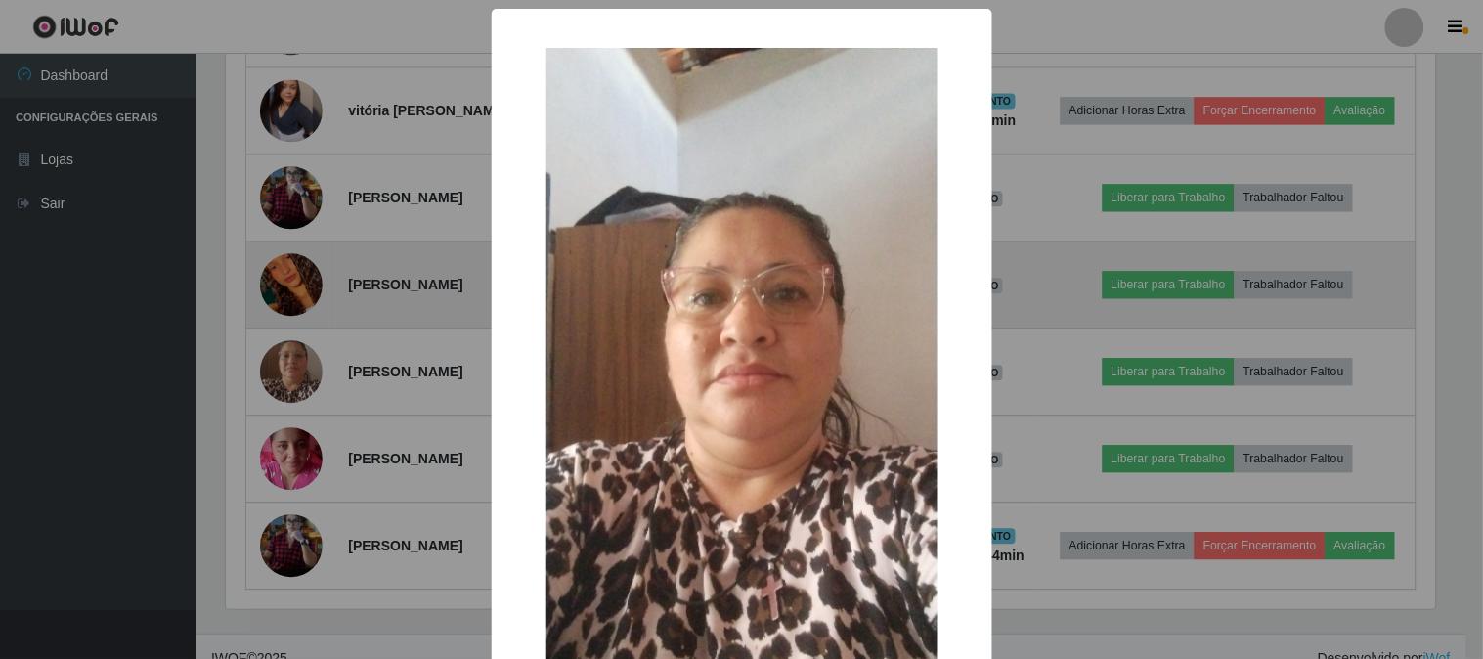
click at [299, 480] on div "× OK Cancel" at bounding box center [741, 329] width 1483 height 659
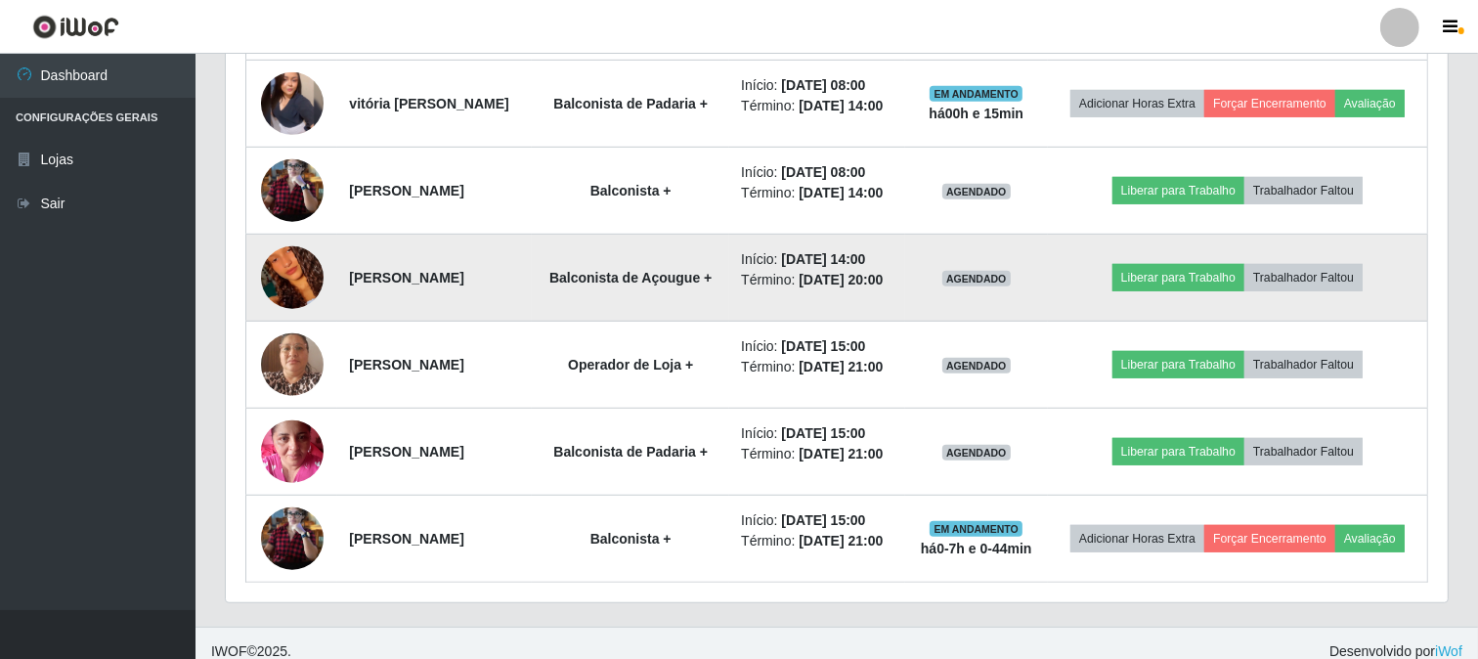
scroll to position [1159, 0]
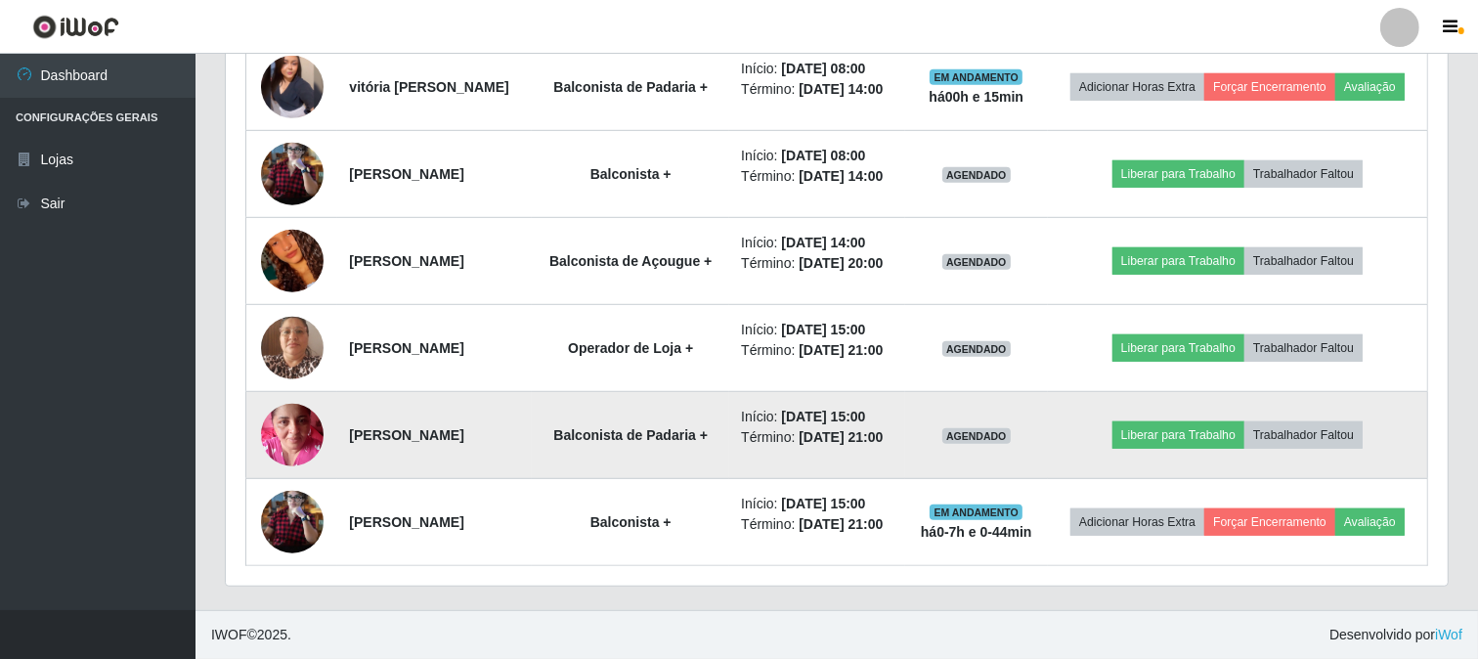
click at [299, 476] on img at bounding box center [292, 434] width 63 height 83
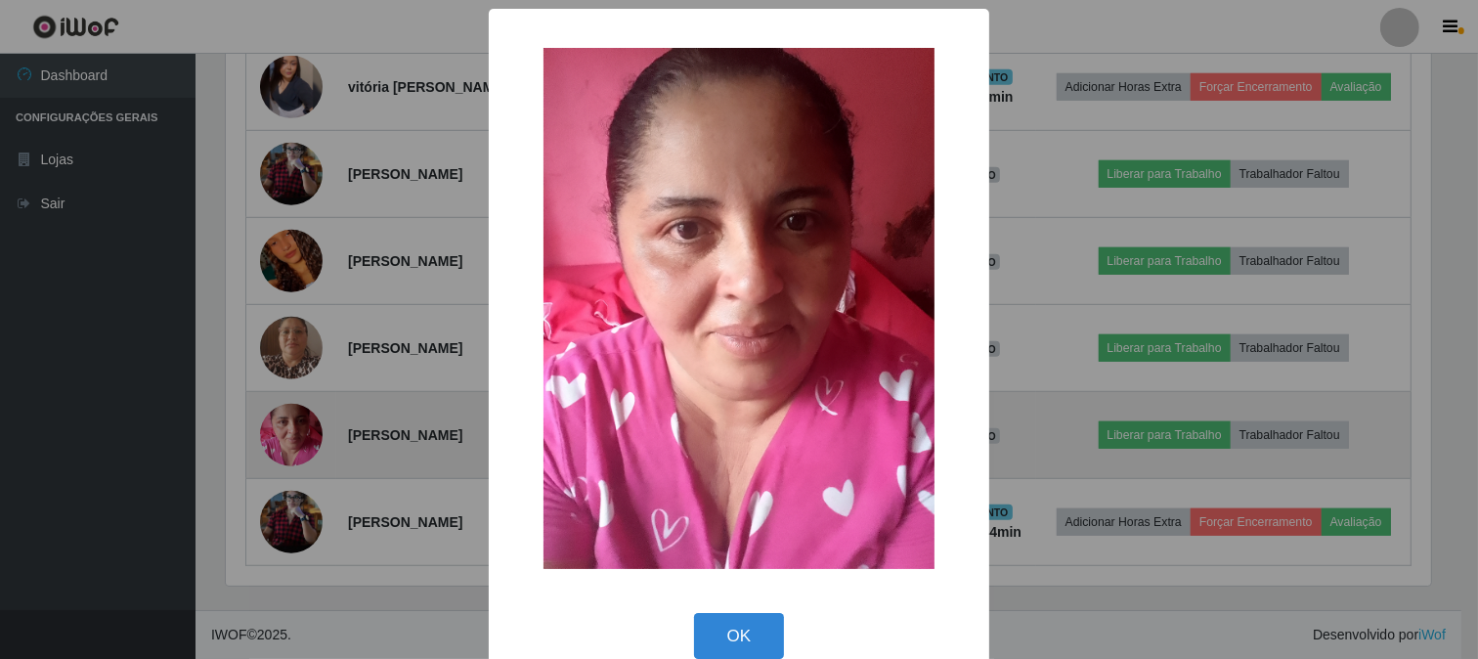
scroll to position [405, 1209]
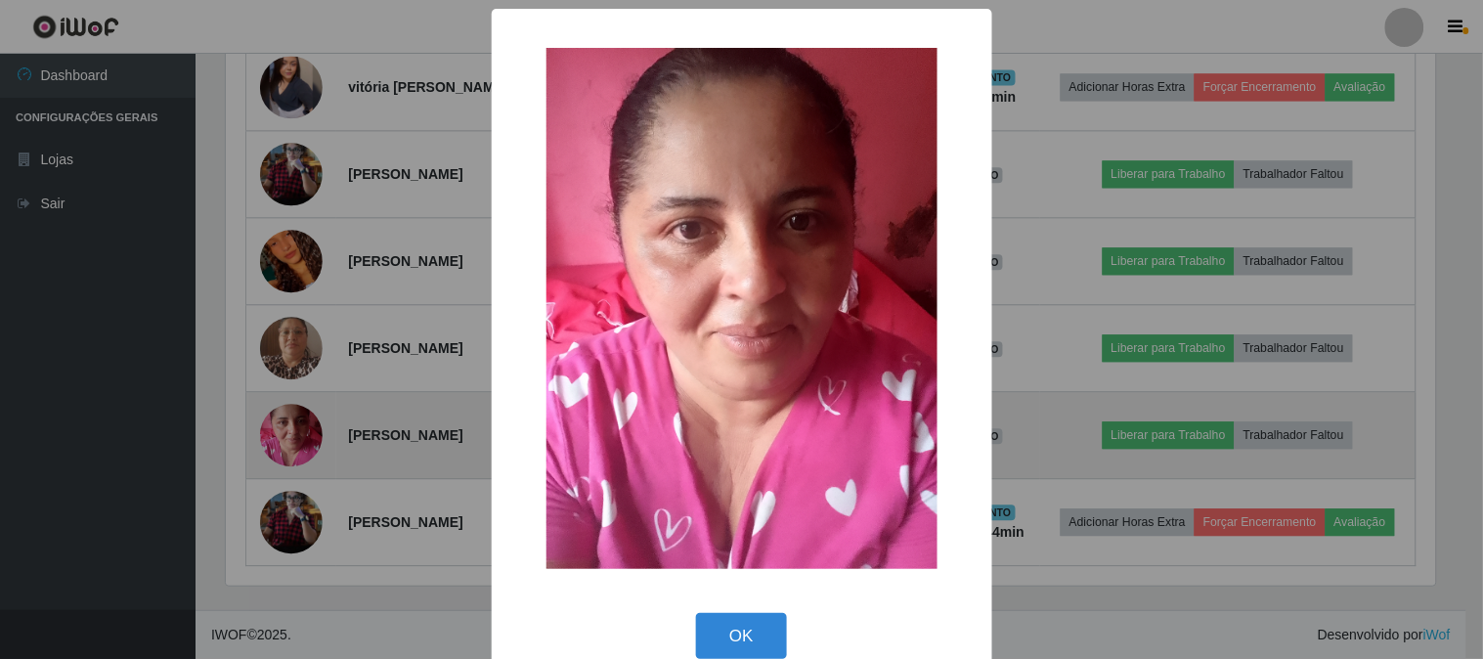
click at [299, 477] on div "× OK Cancel" at bounding box center [741, 329] width 1483 height 659
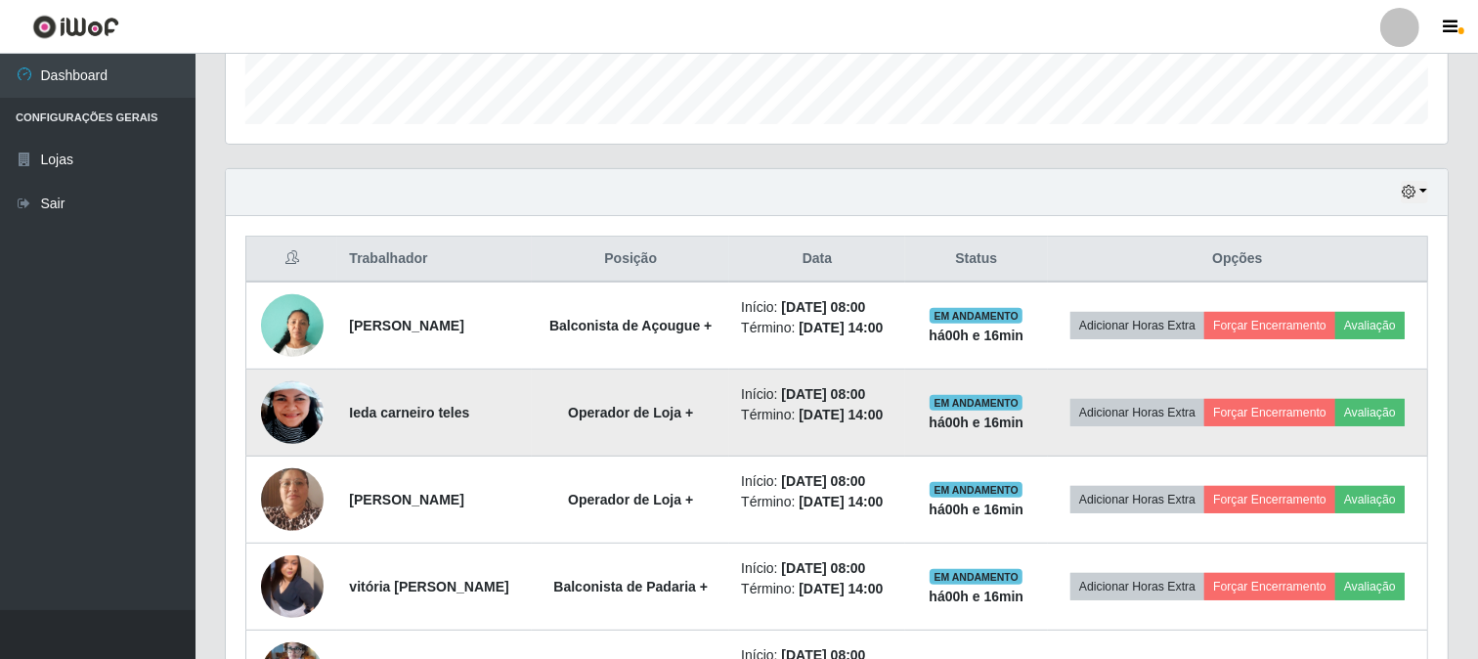
scroll to position [446, 0]
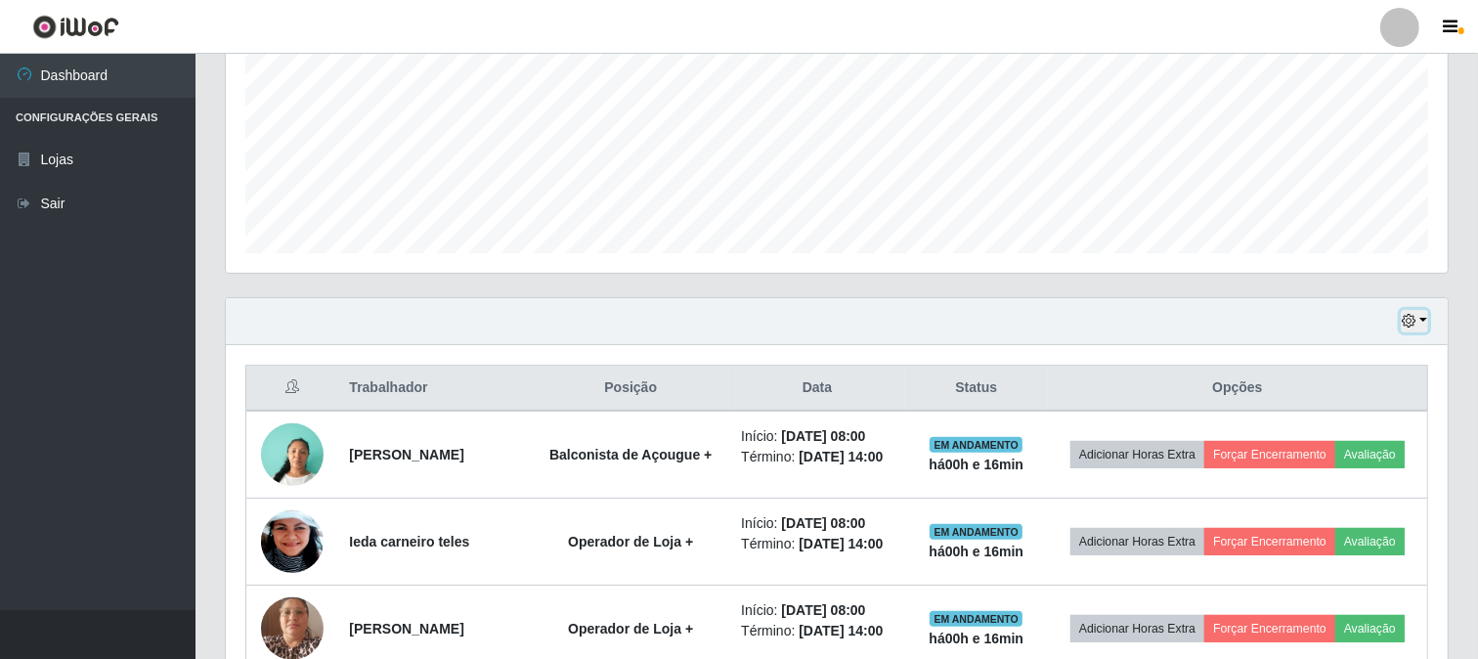
click at [1425, 316] on button "button" at bounding box center [1413, 321] width 27 height 22
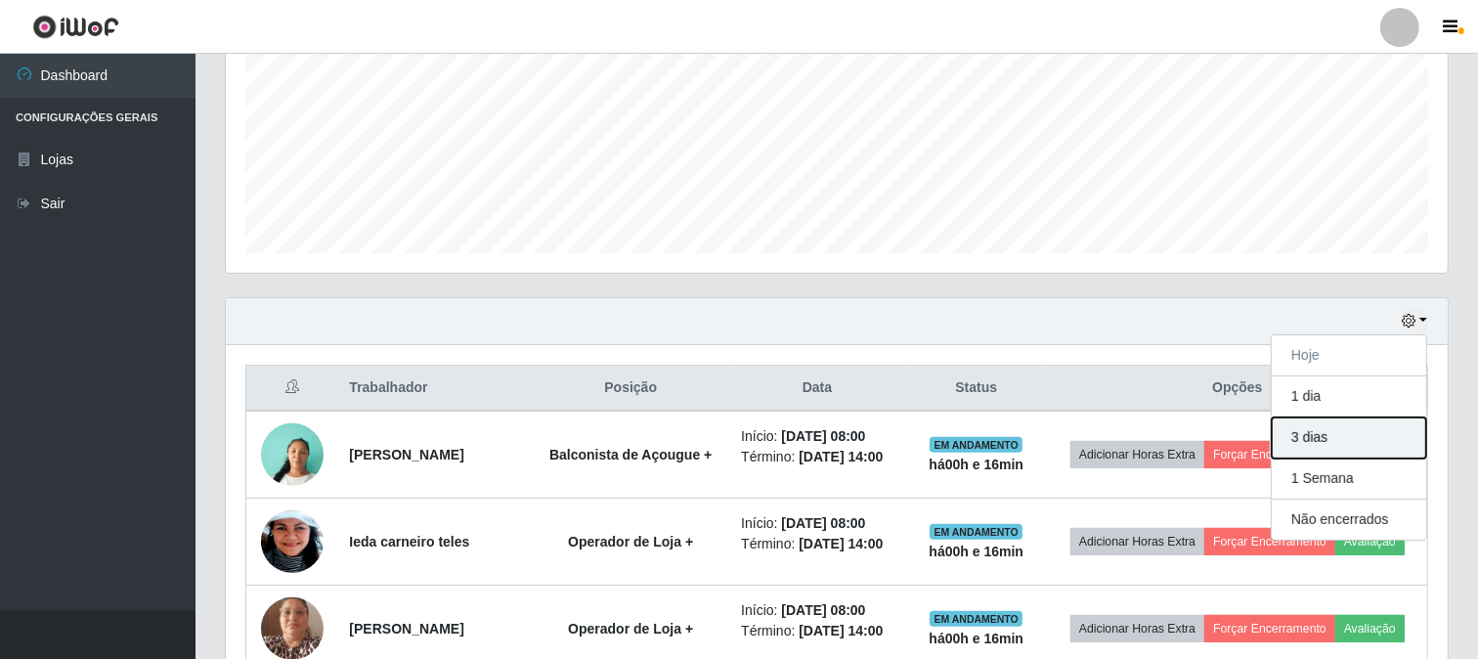
click at [1325, 440] on button "3 dias" at bounding box center [1348, 437] width 154 height 41
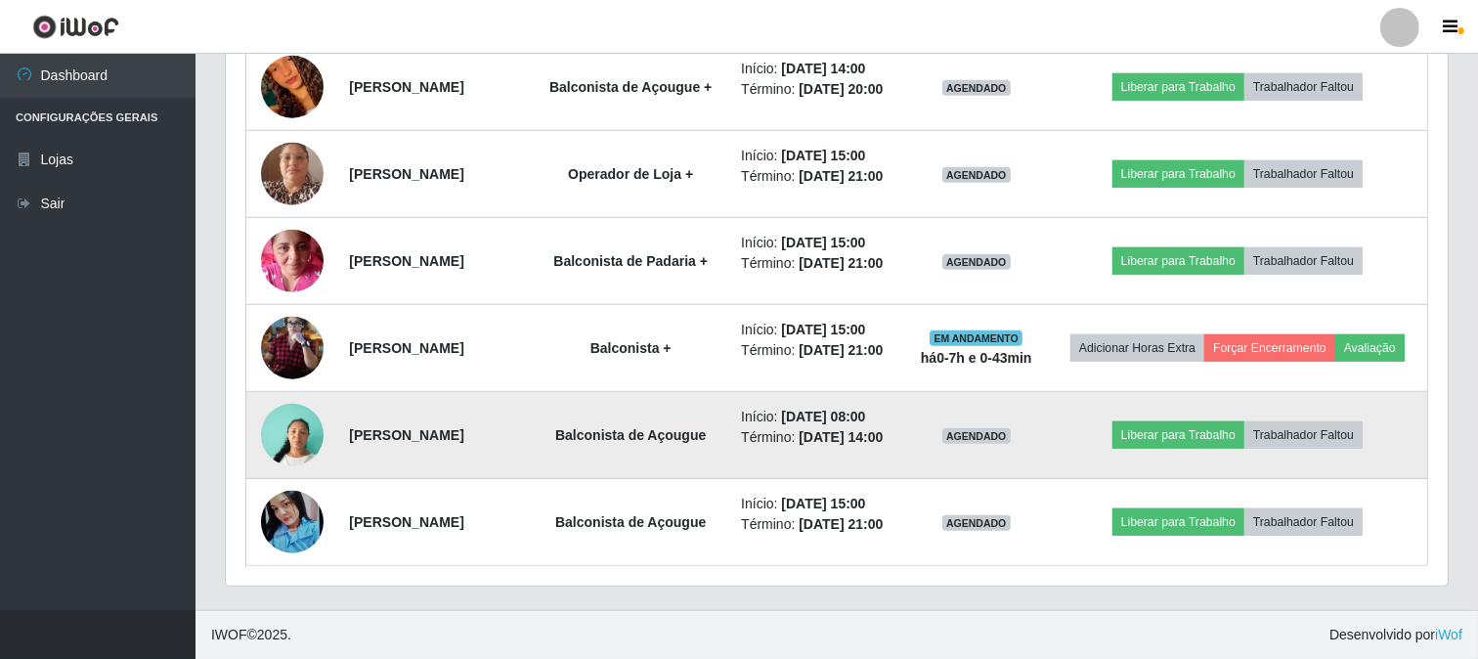
scroll to position [1314, 0]
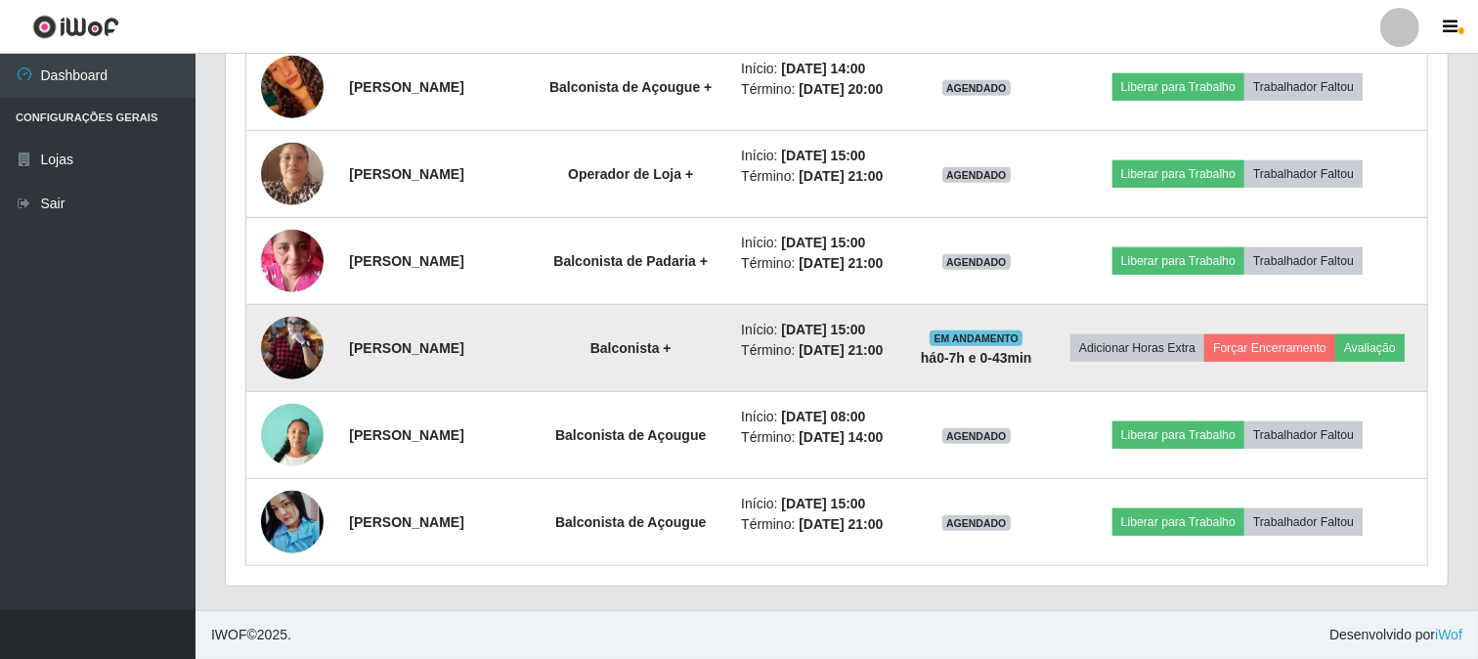
click at [298, 391] on img at bounding box center [292, 348] width 63 height 85
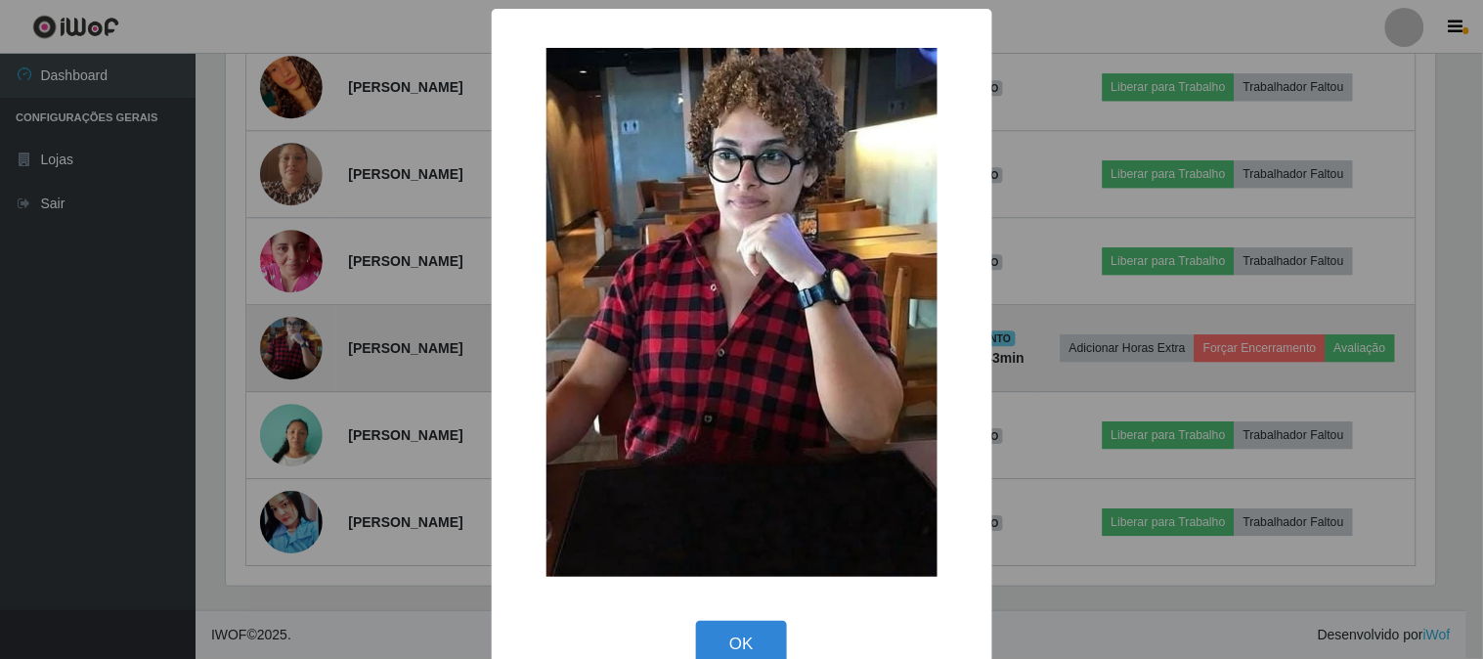
click at [298, 403] on div "× OK Cancel" at bounding box center [741, 329] width 1483 height 659
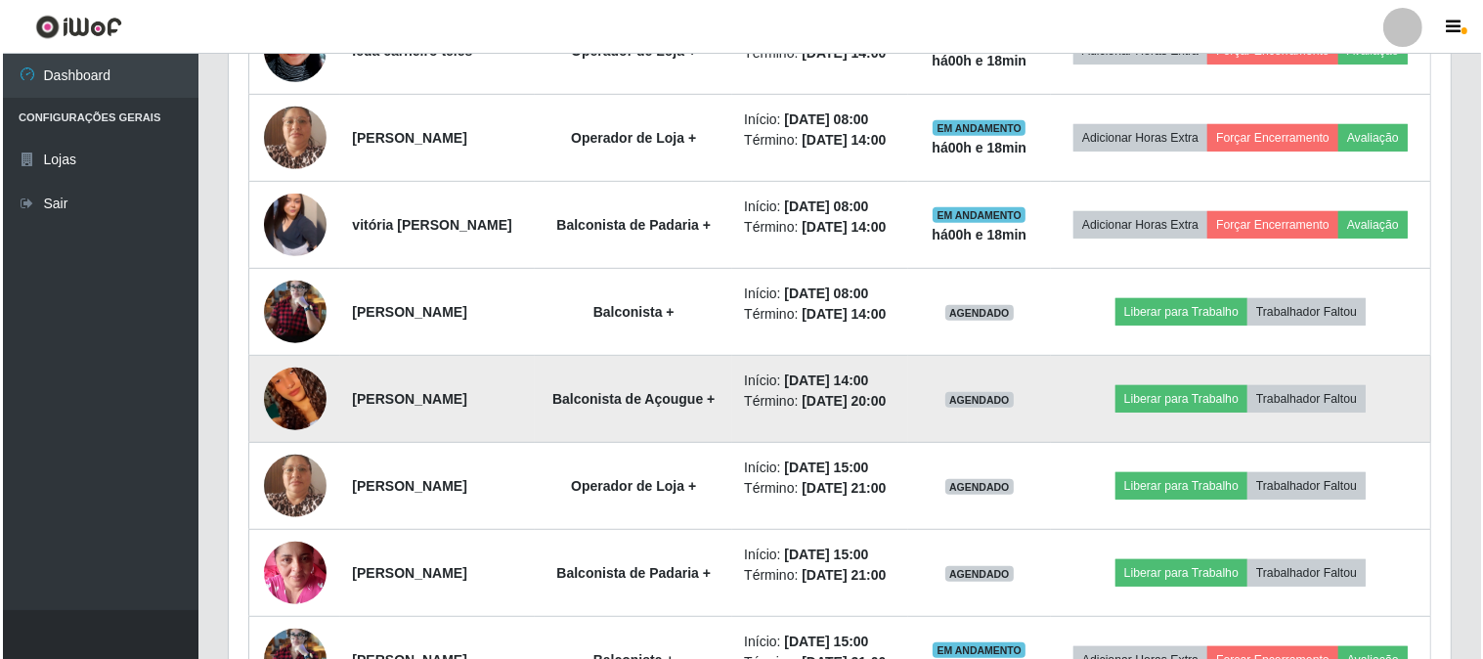
scroll to position [974, 0]
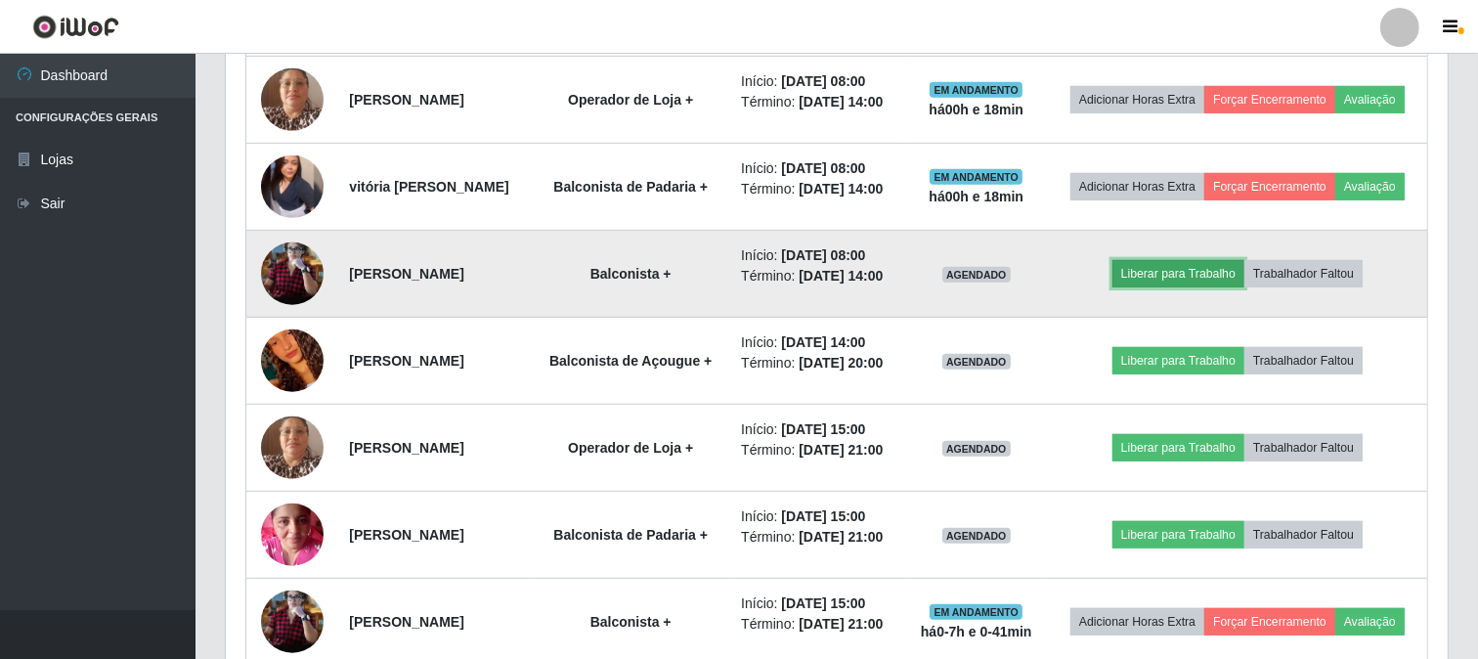
click at [1204, 287] on button "Liberar para Trabalho" at bounding box center [1178, 273] width 132 height 27
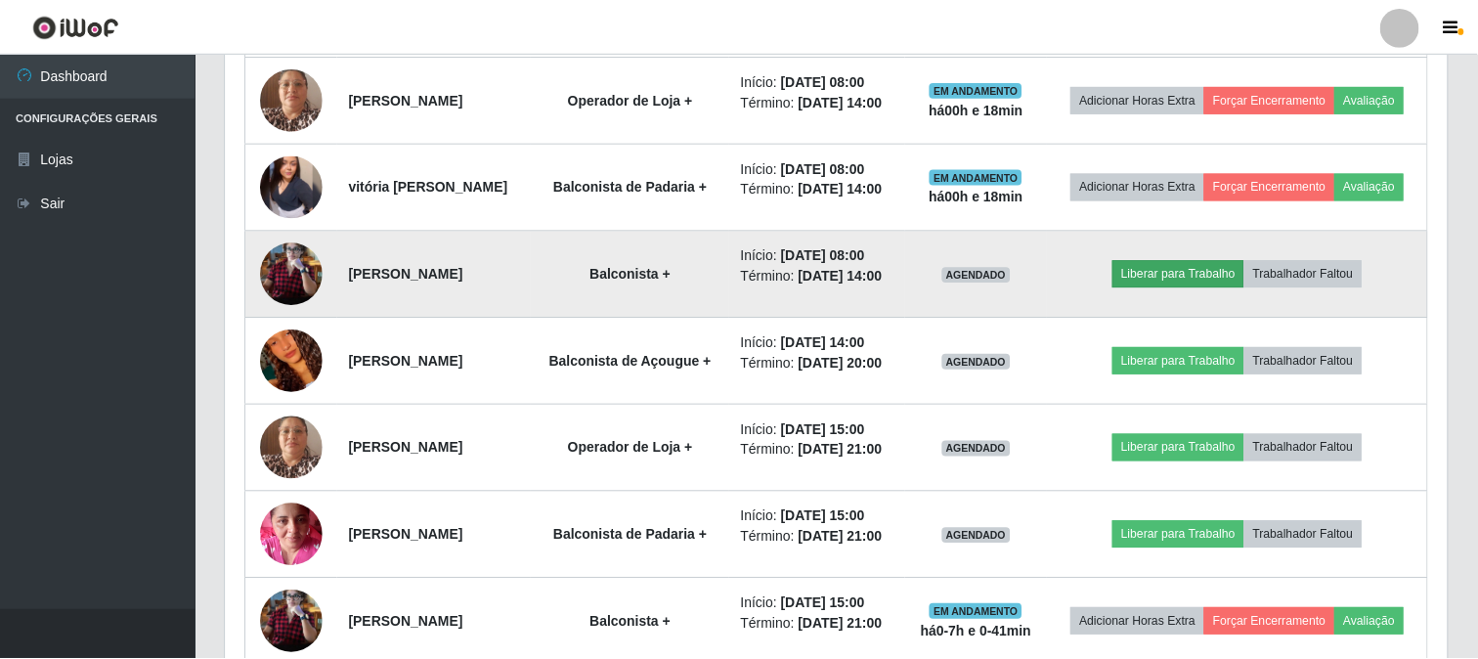
scroll to position [405, 1209]
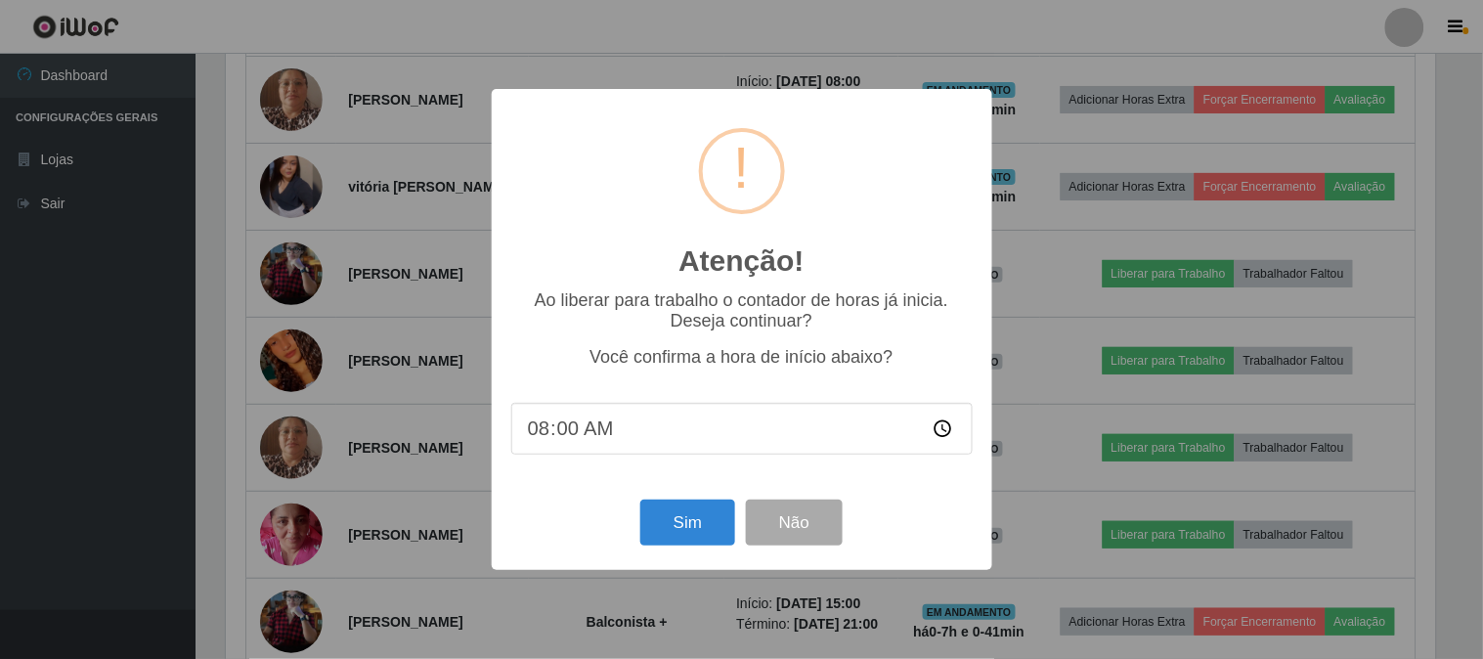
click at [1096, 495] on div "Atenção! × Ao liberar para trabalho o contador de horas já inicia. Deseja conti…" at bounding box center [741, 329] width 1483 height 659
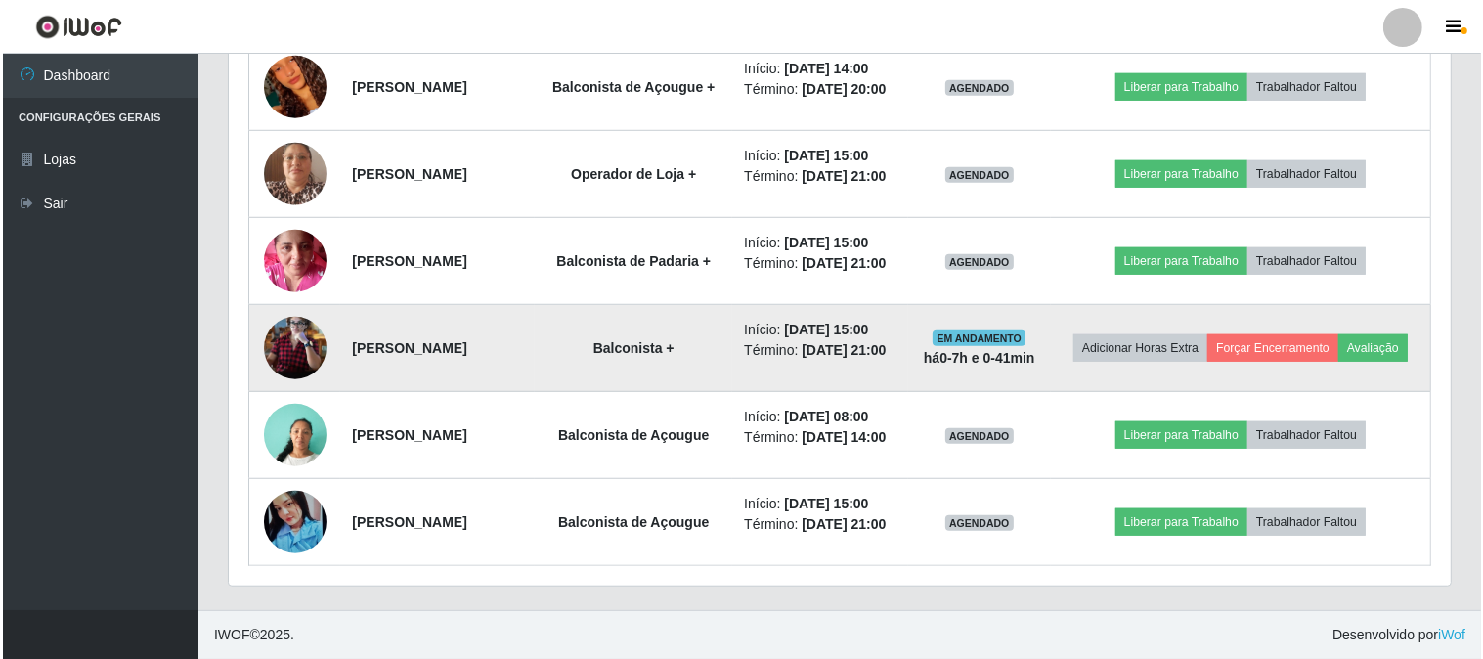
scroll to position [974, 0]
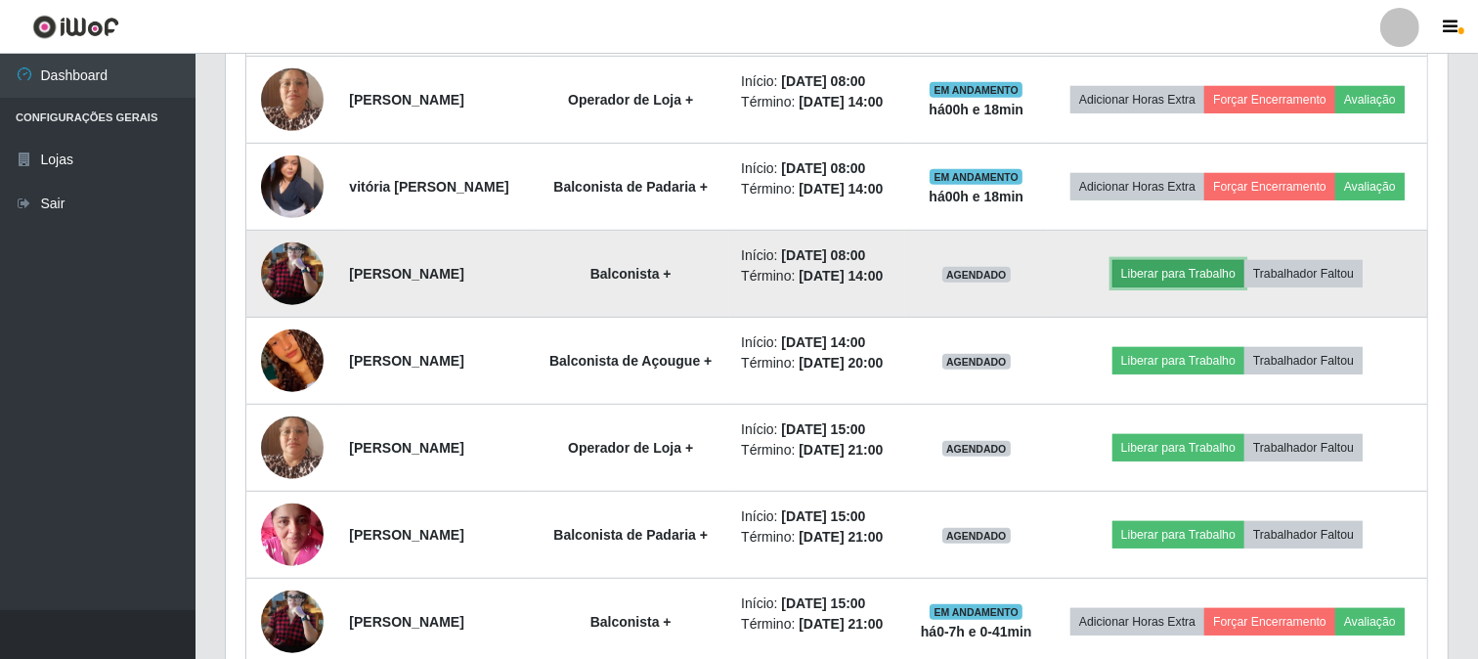
click at [1157, 287] on button "Liberar para Trabalho" at bounding box center [1178, 273] width 132 height 27
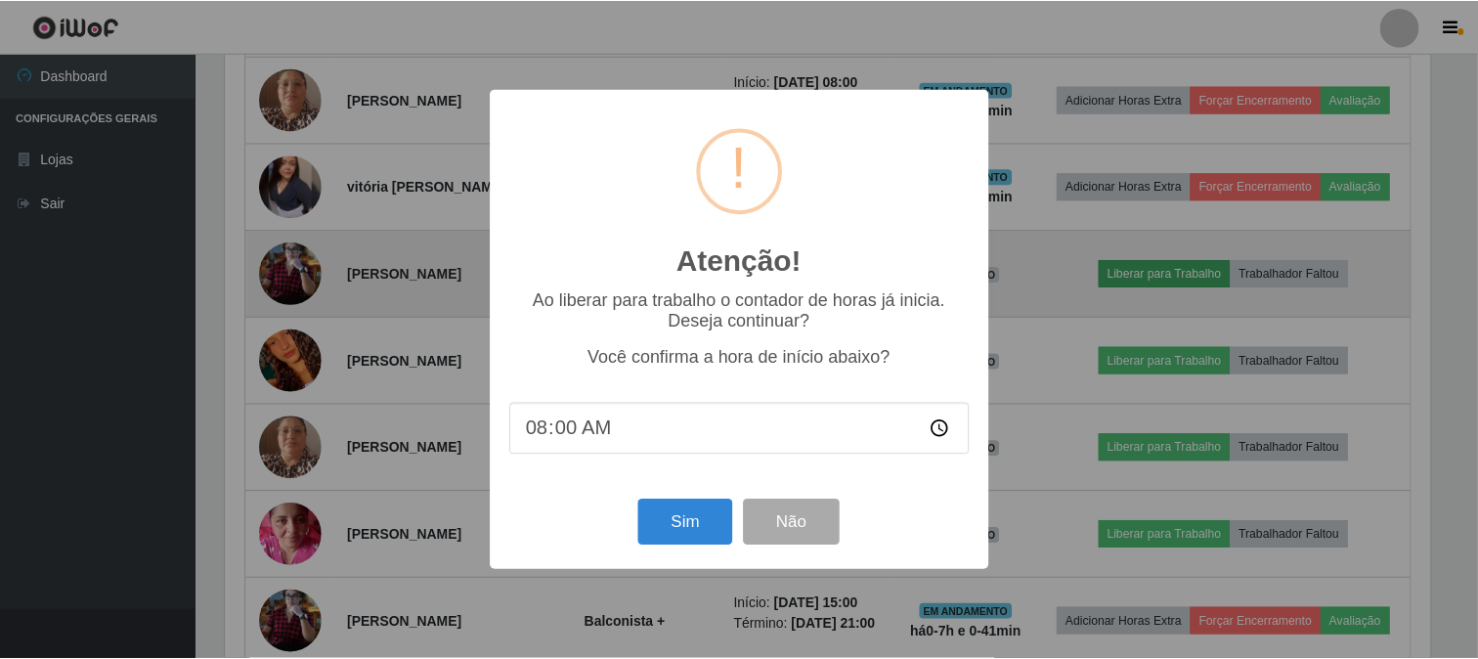
scroll to position [405, 1209]
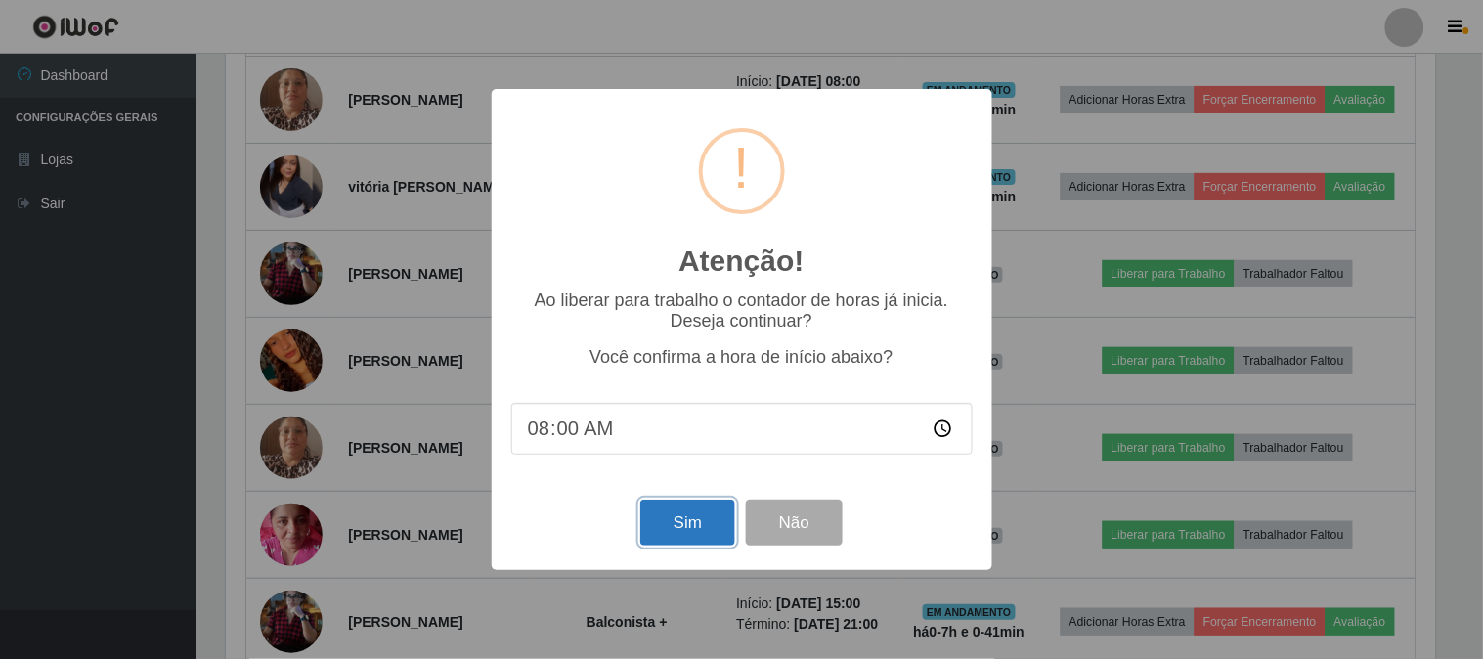
click at [708, 532] on button "Sim" at bounding box center [687, 522] width 95 height 46
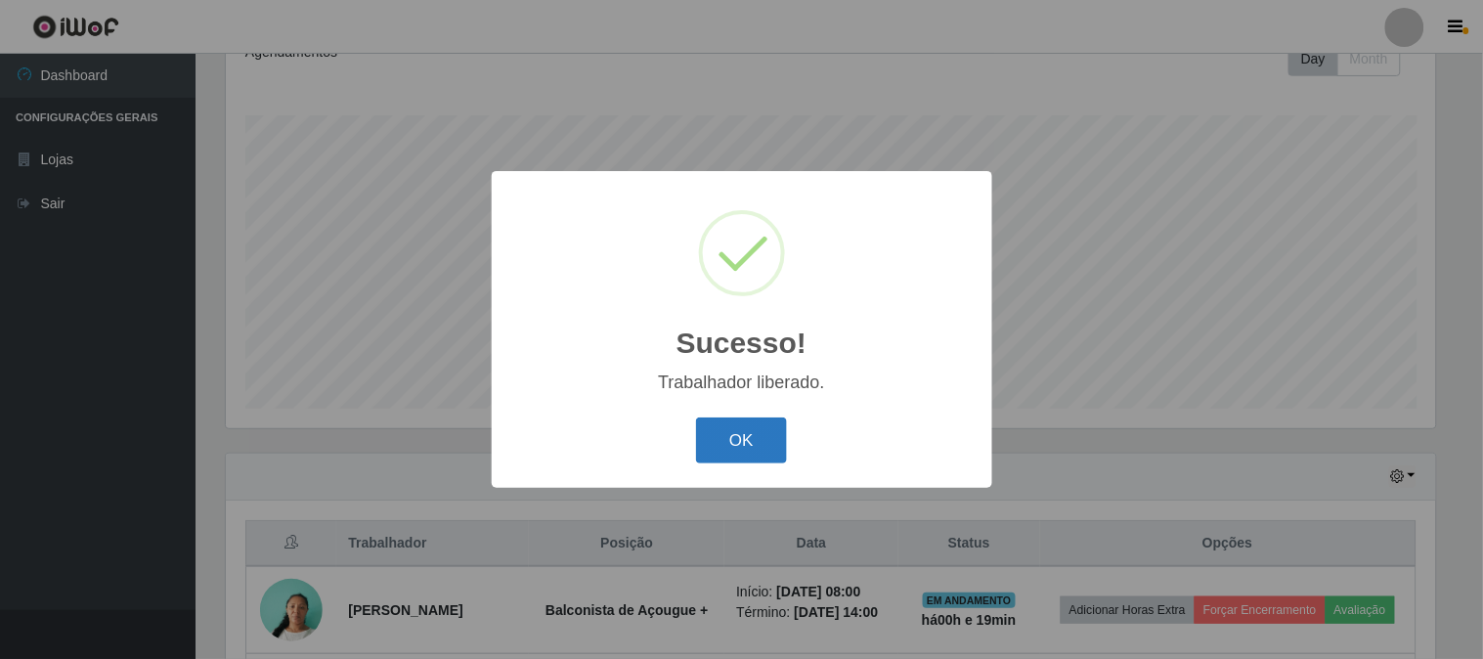
click at [752, 433] on button "OK" at bounding box center [741, 440] width 91 height 46
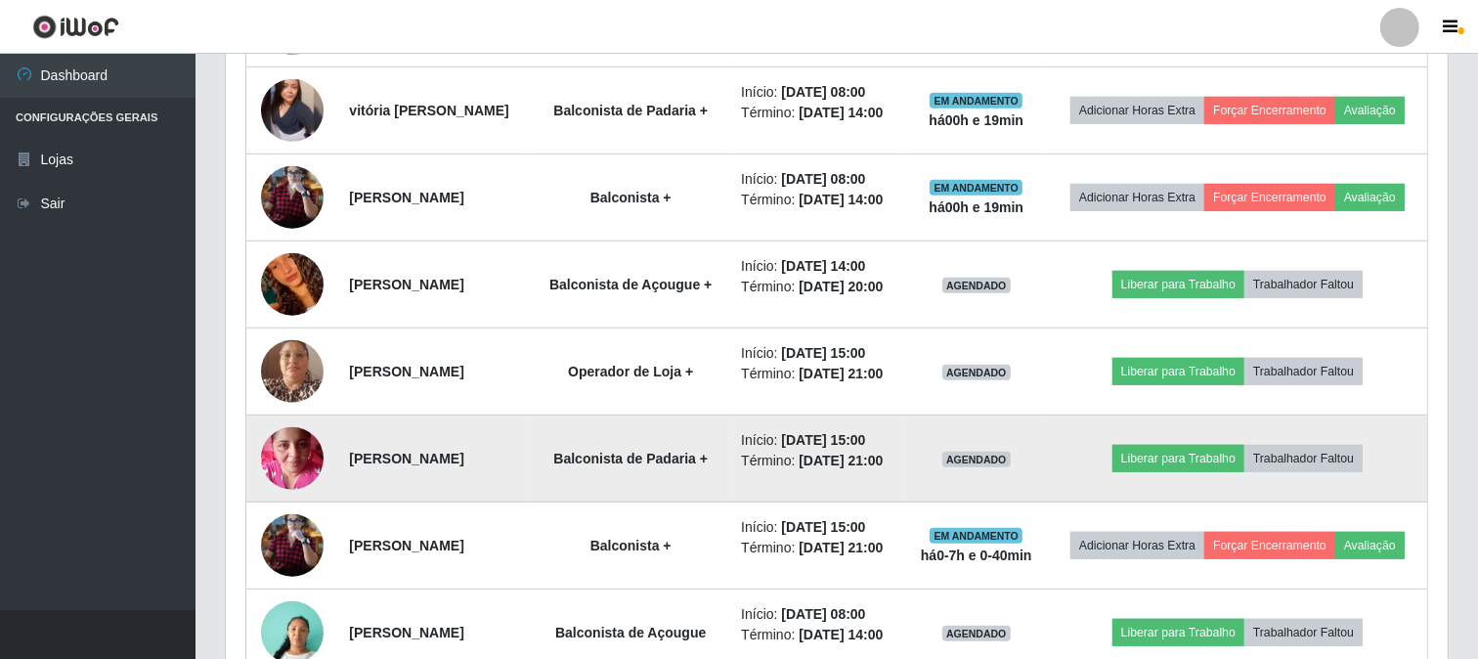
scroll to position [1159, 0]
